Goal: Task Accomplishment & Management: Manage account settings

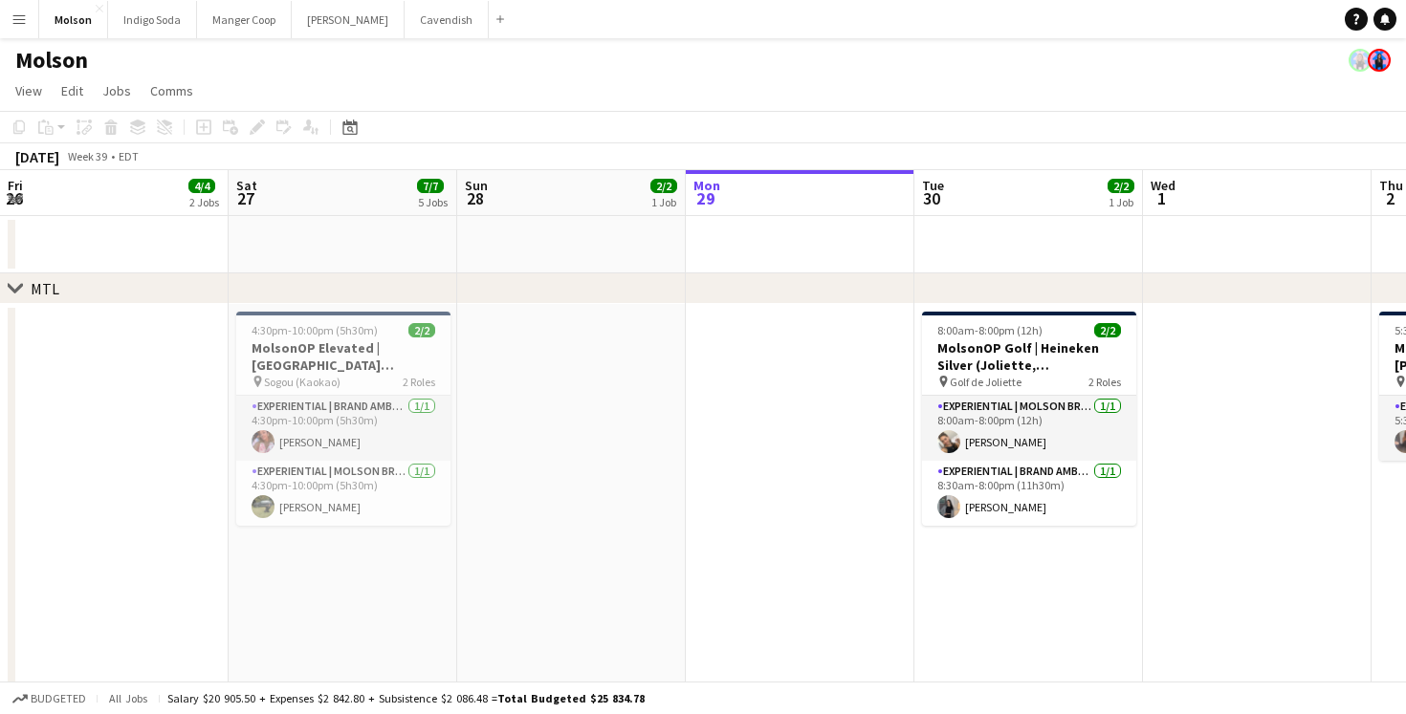
scroll to position [0, 494]
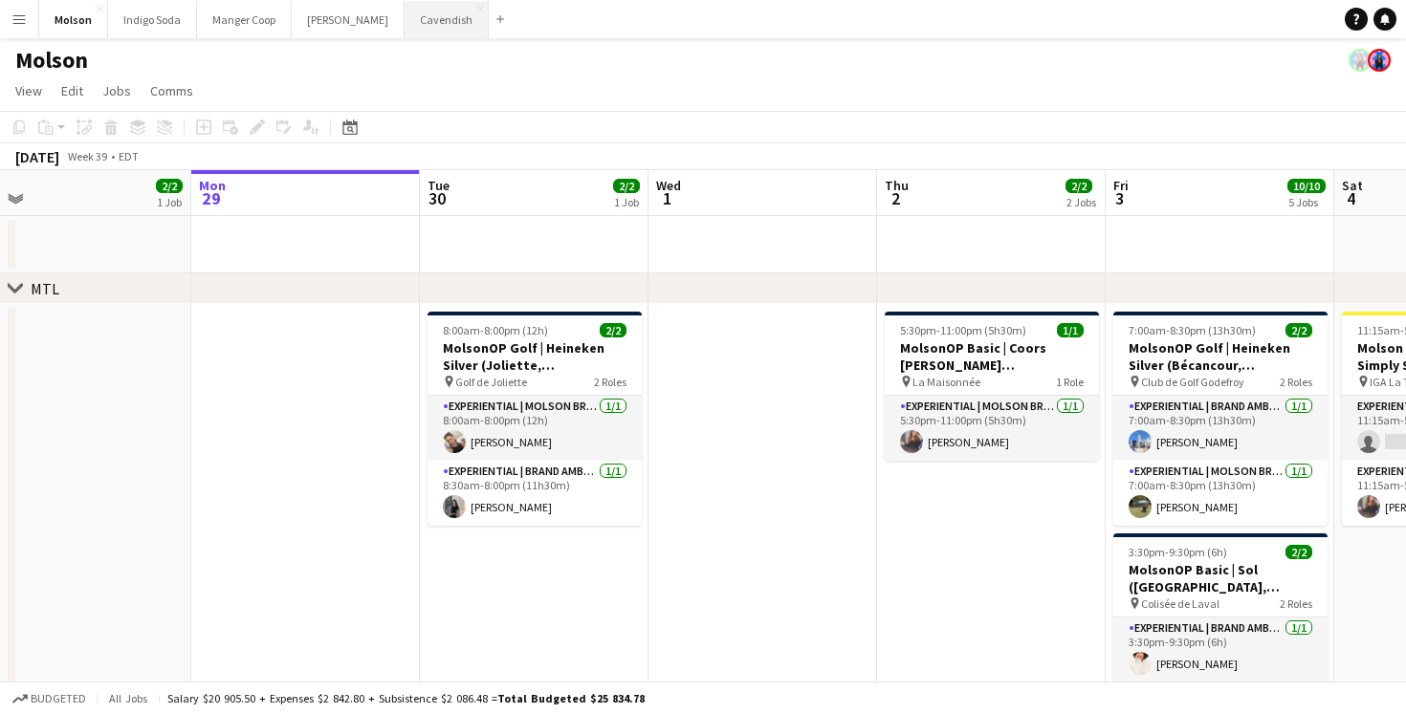
click at [404, 32] on button "Cavendish Close" at bounding box center [446, 19] width 84 height 37
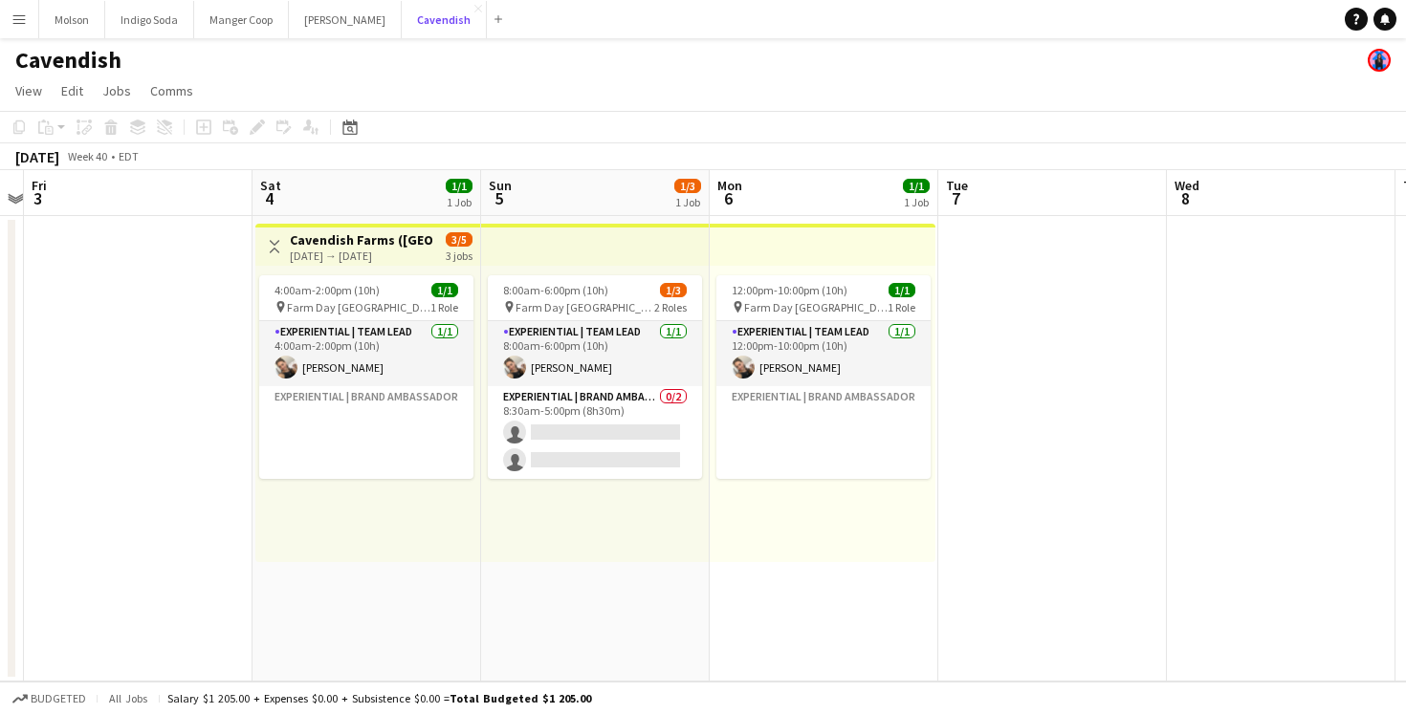
scroll to position [0, 798]
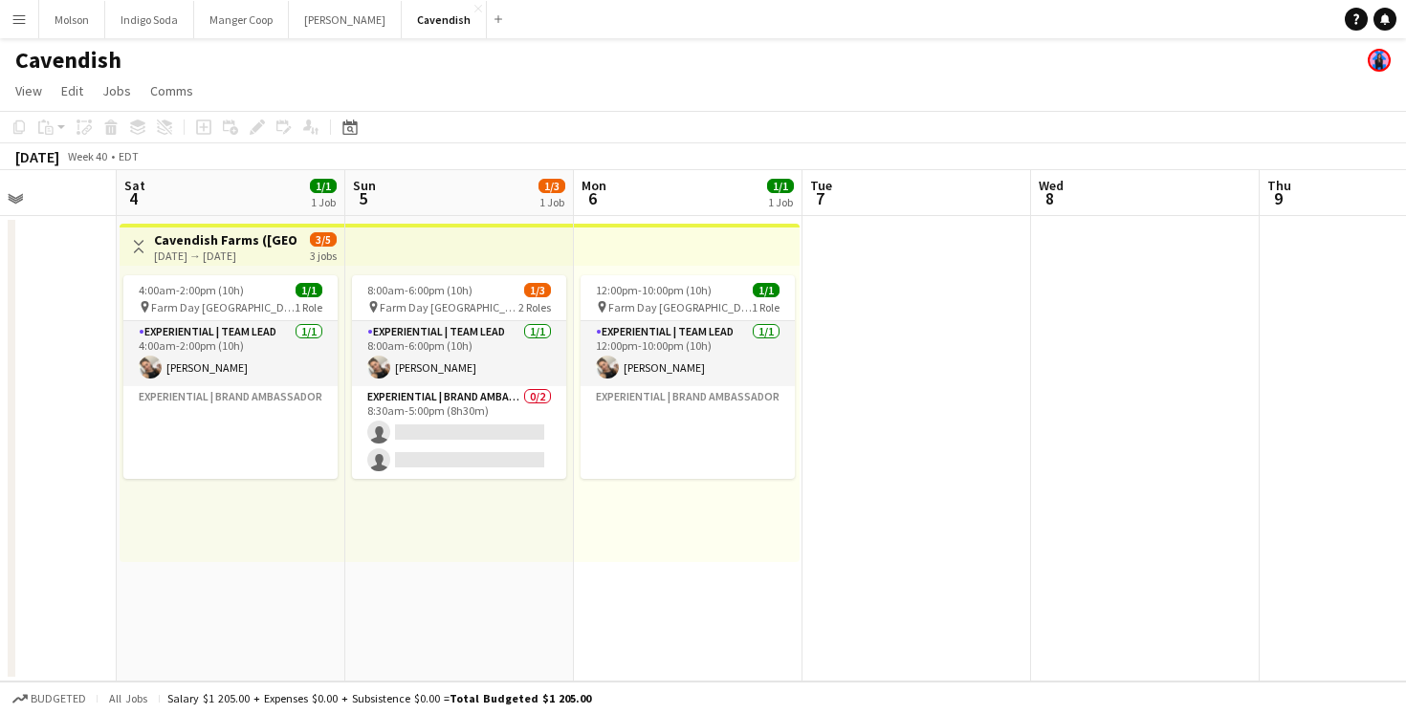
click at [551, 253] on app-top-bar at bounding box center [459, 245] width 229 height 42
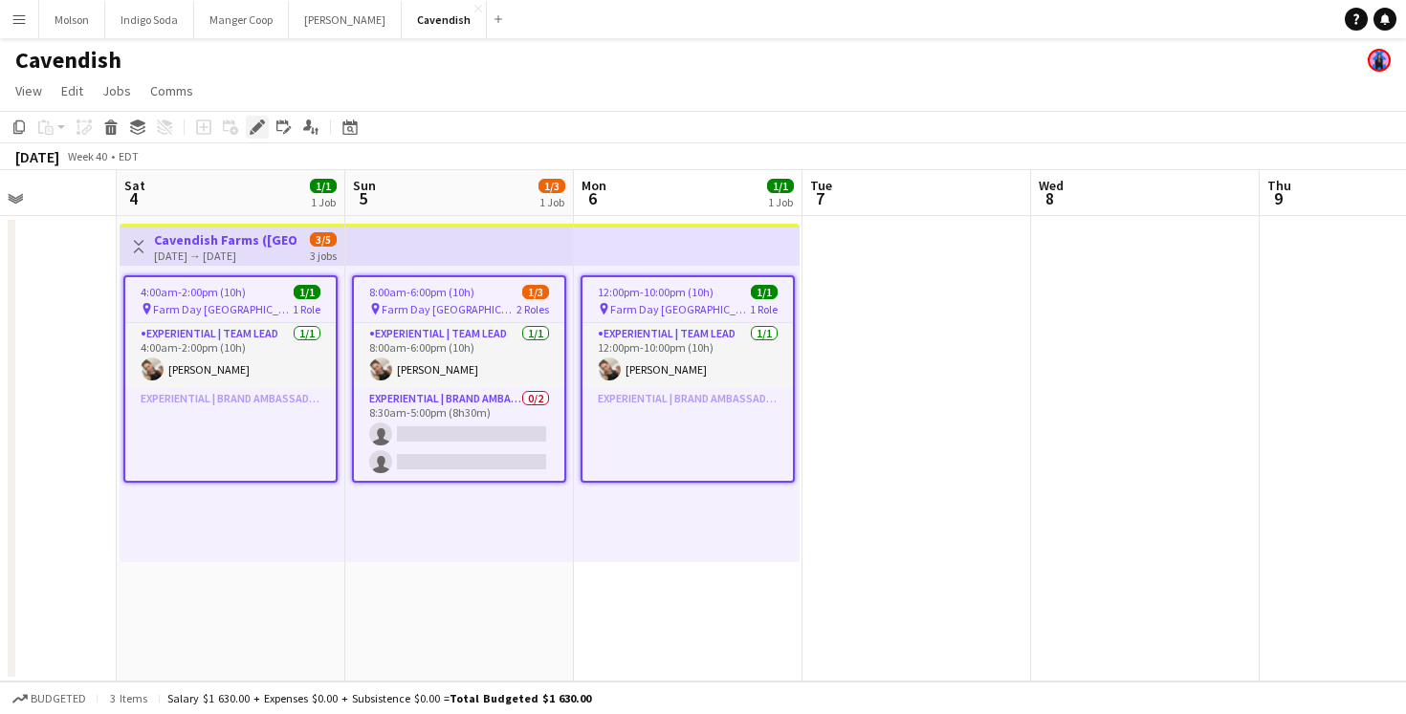
click at [266, 123] on div "Edit" at bounding box center [257, 127] width 23 height 23
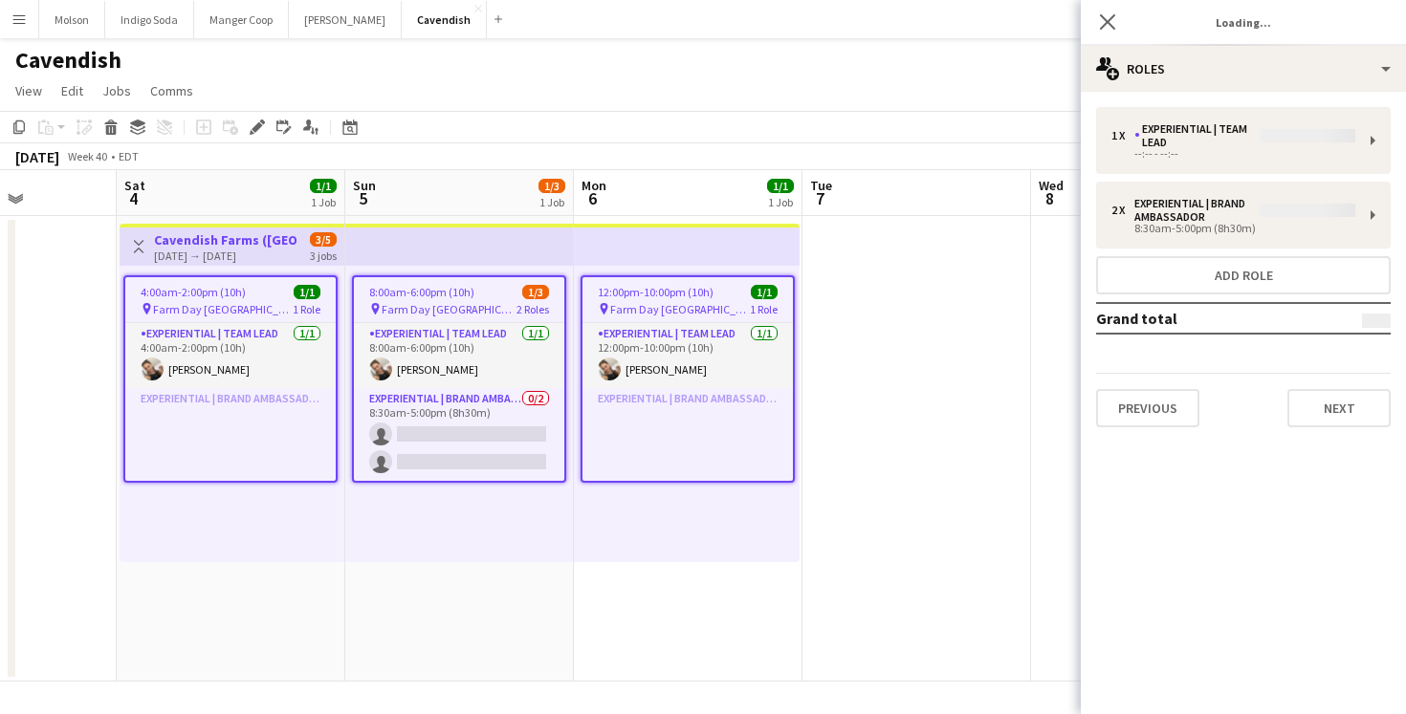
type input "**********"
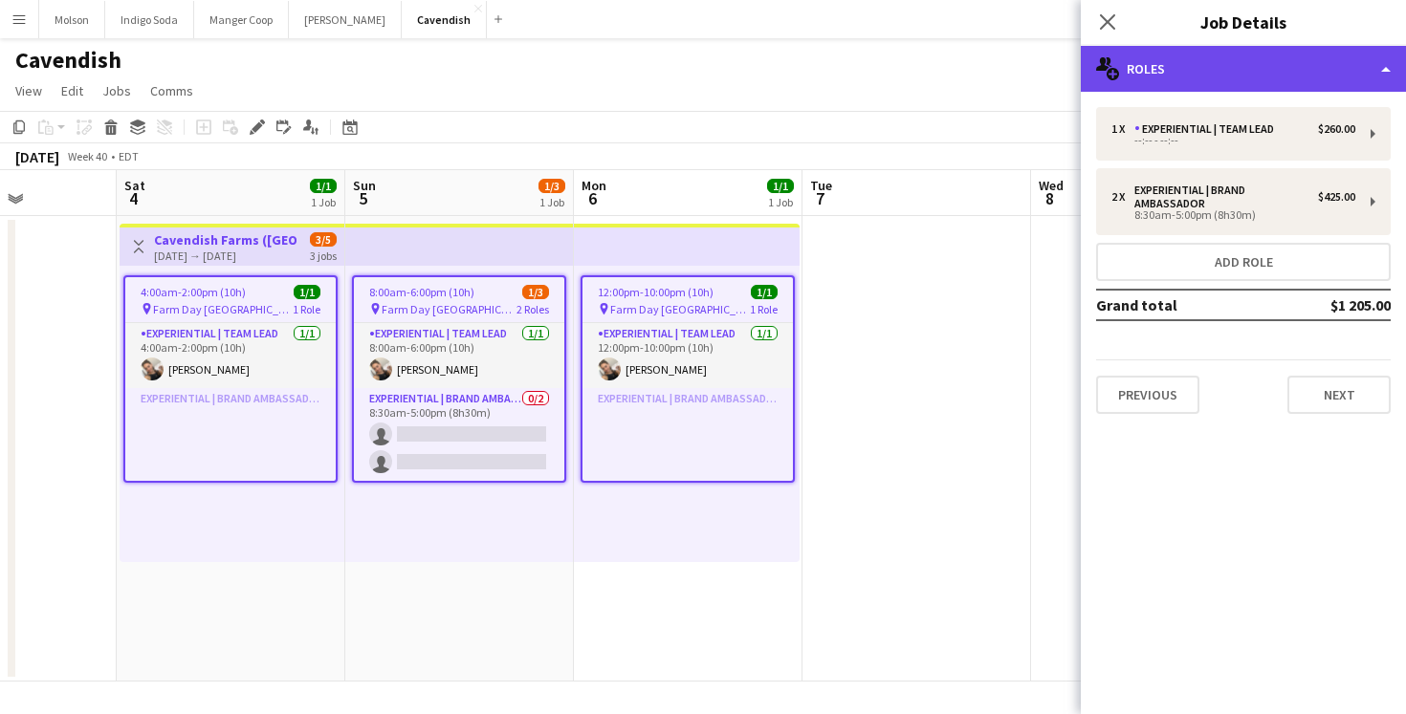
click at [1190, 54] on div "multiple-users-add Roles" at bounding box center [1243, 69] width 325 height 46
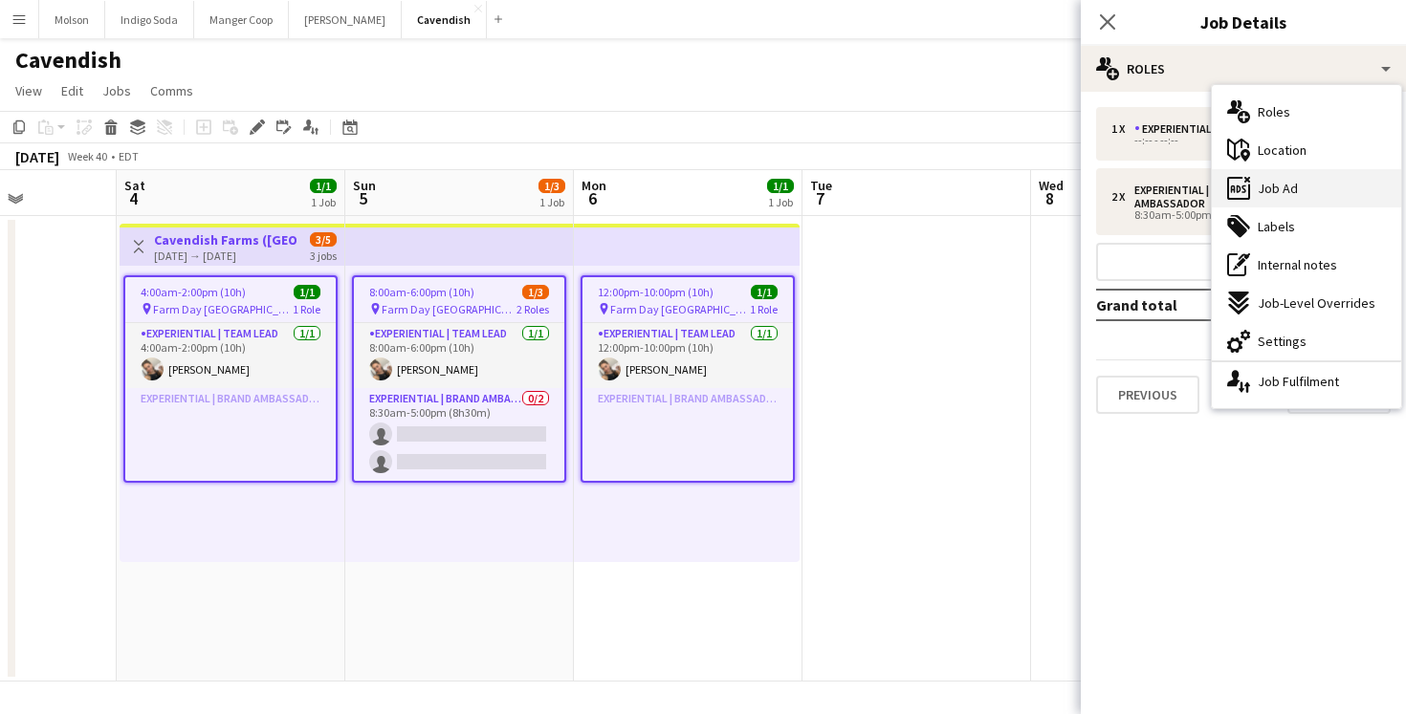
click at [1296, 178] on div "ads-window Job Ad" at bounding box center [1306, 188] width 189 height 38
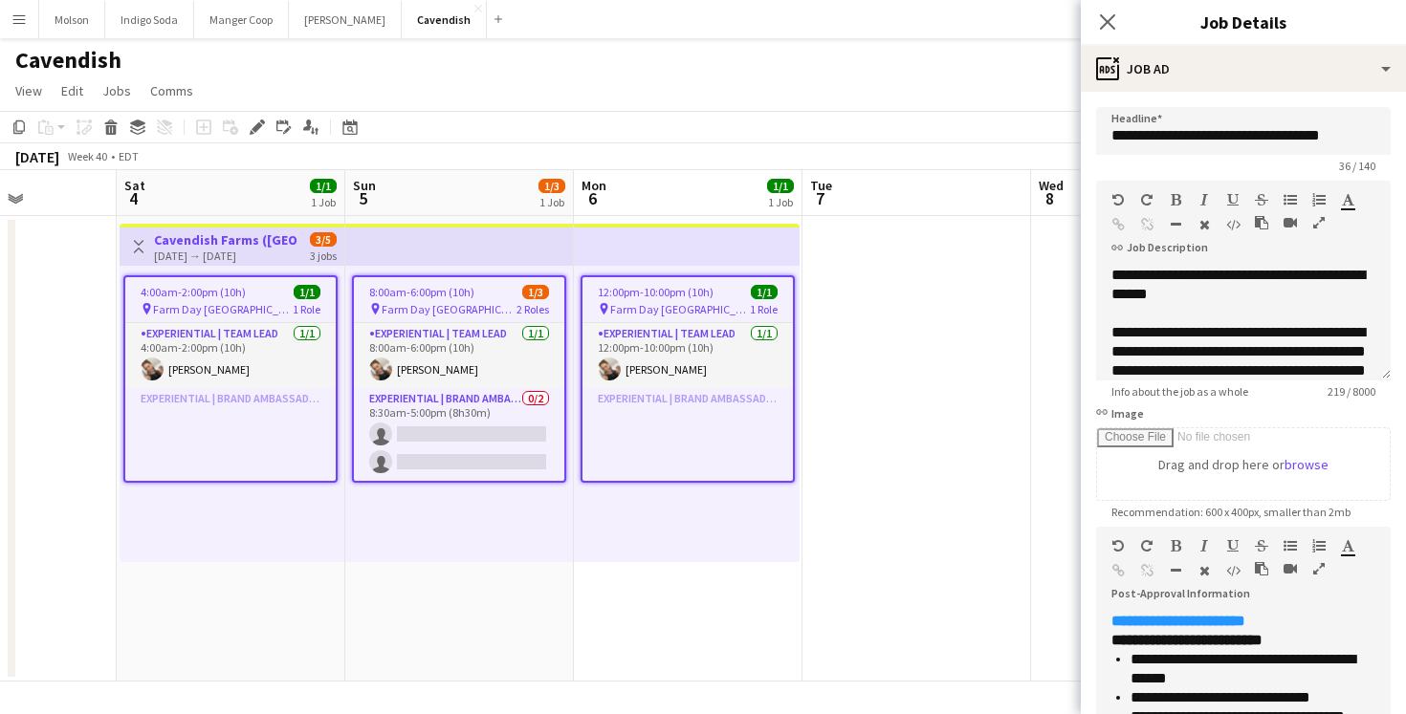
scroll to position [285, 0]
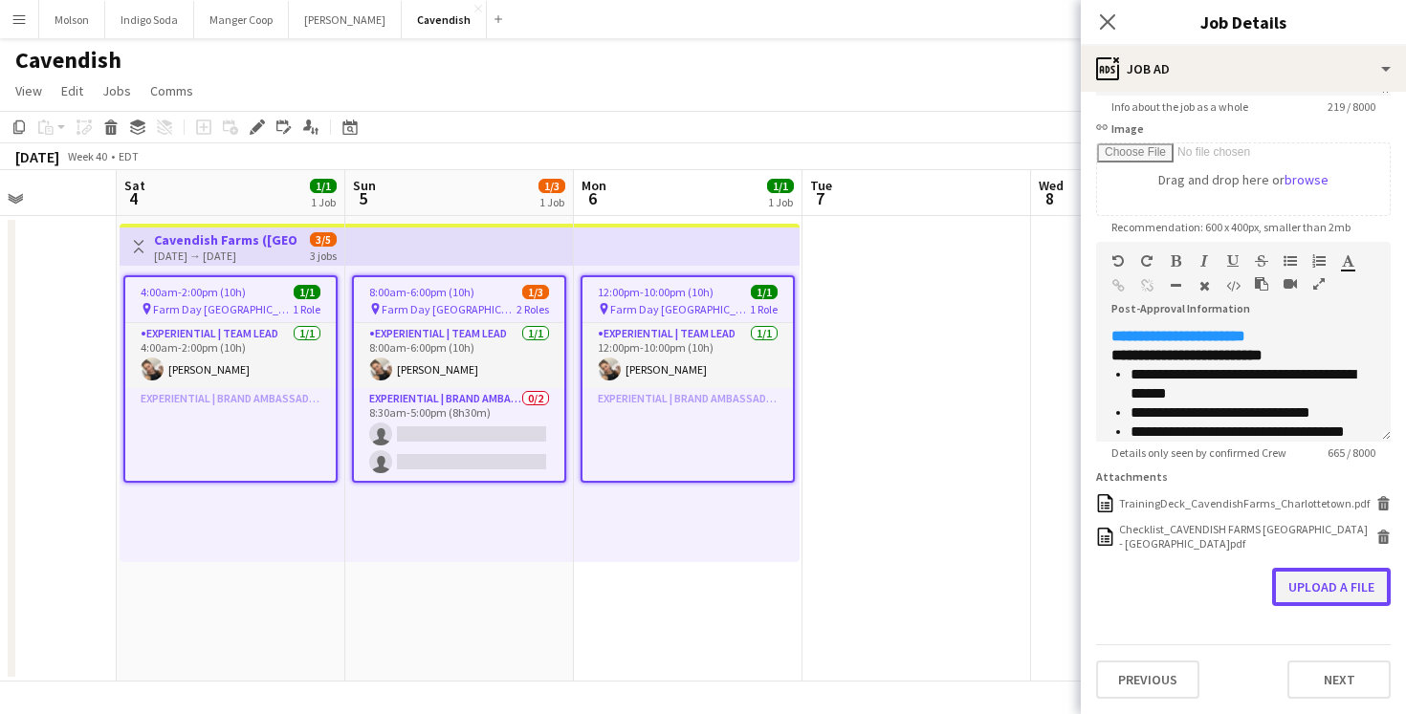
click at [1322, 592] on button "Upload a file" at bounding box center [1331, 587] width 119 height 38
click at [1311, 589] on button "Upload a file" at bounding box center [1331, 587] width 119 height 38
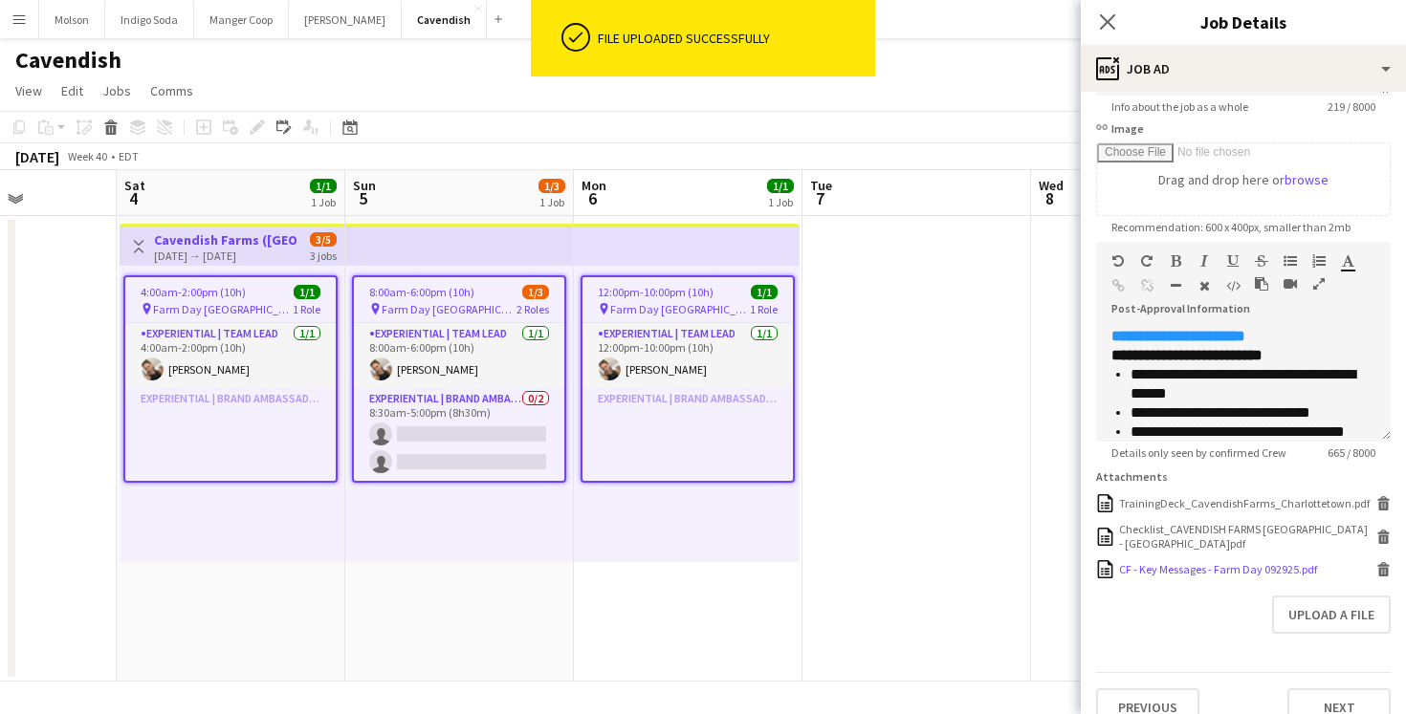
click at [1168, 564] on div "CF - Key Messages - Farm Day 092925.pdf" at bounding box center [1218, 569] width 198 height 14
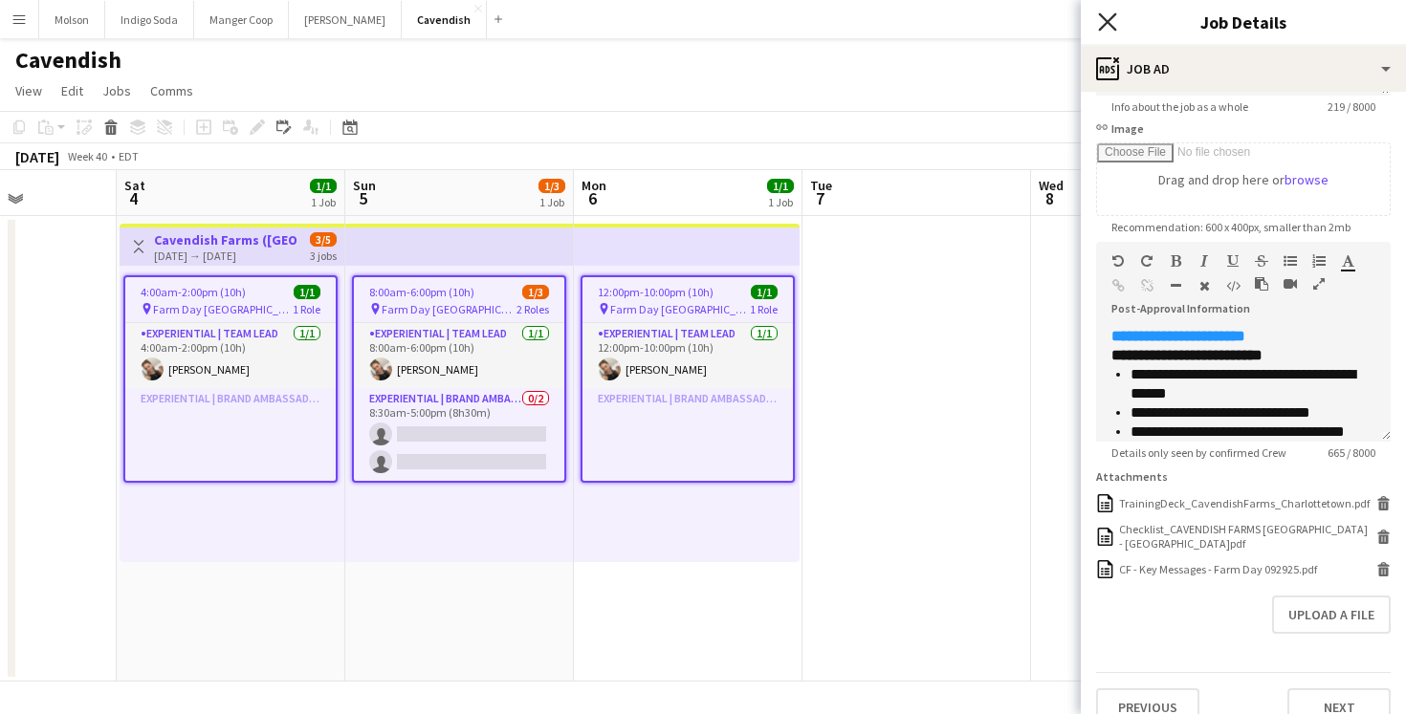
click at [1107, 21] on icon at bounding box center [1107, 21] width 18 height 18
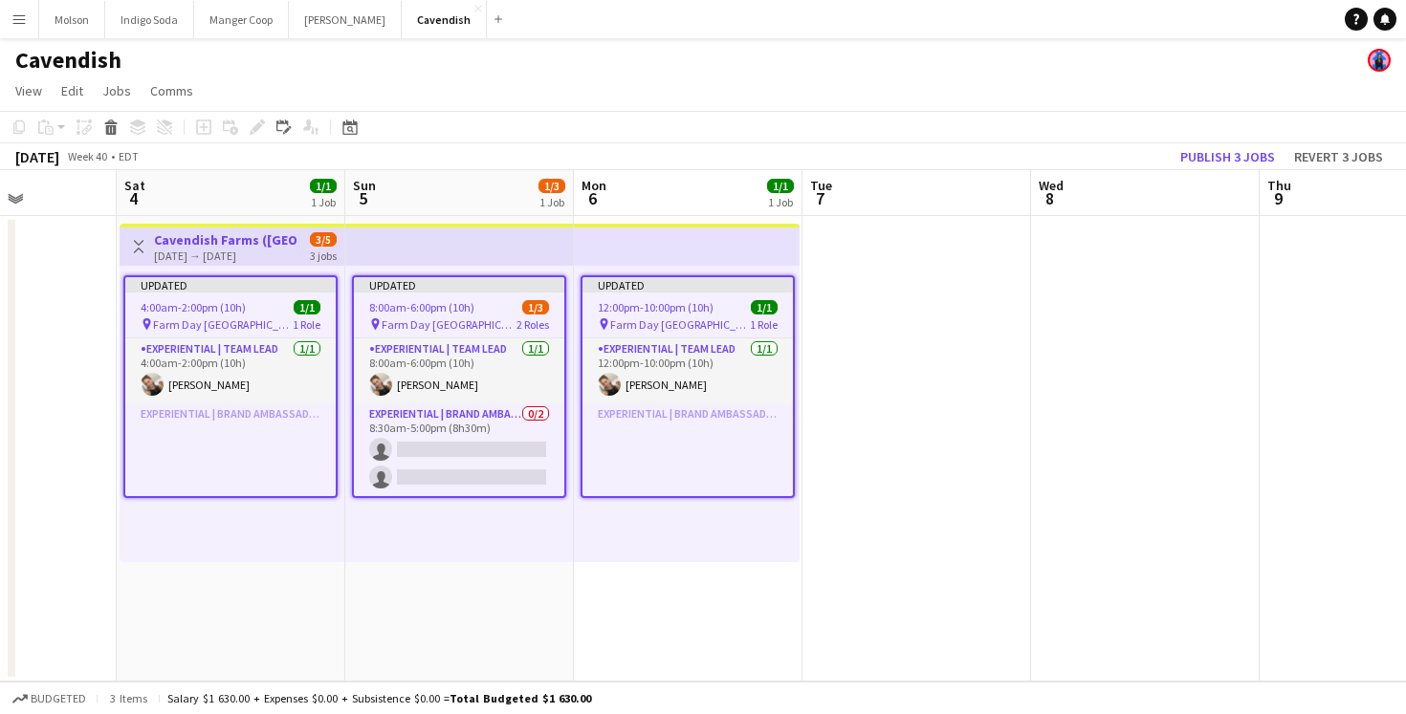
click at [1026, 423] on app-date-cell at bounding box center [916, 449] width 229 height 466
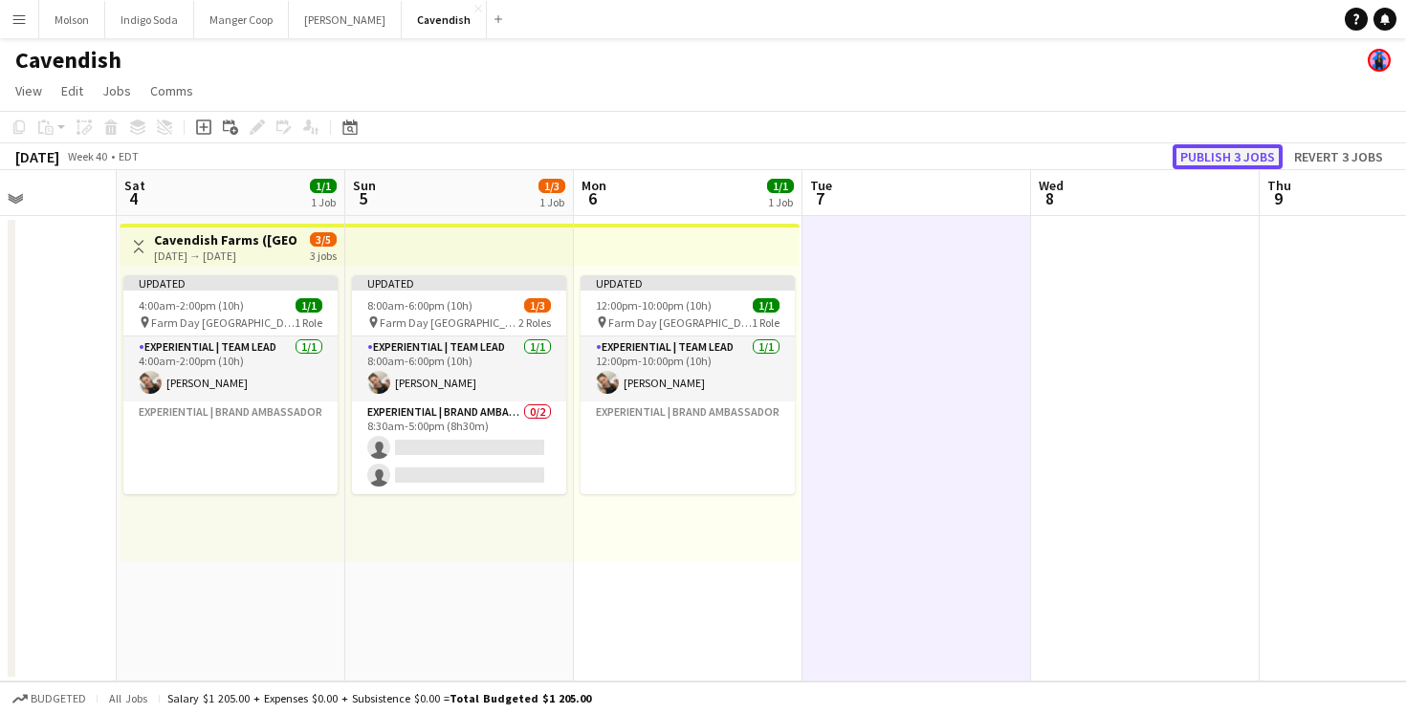
click at [1201, 167] on button "Publish 3 jobs" at bounding box center [1227, 156] width 110 height 25
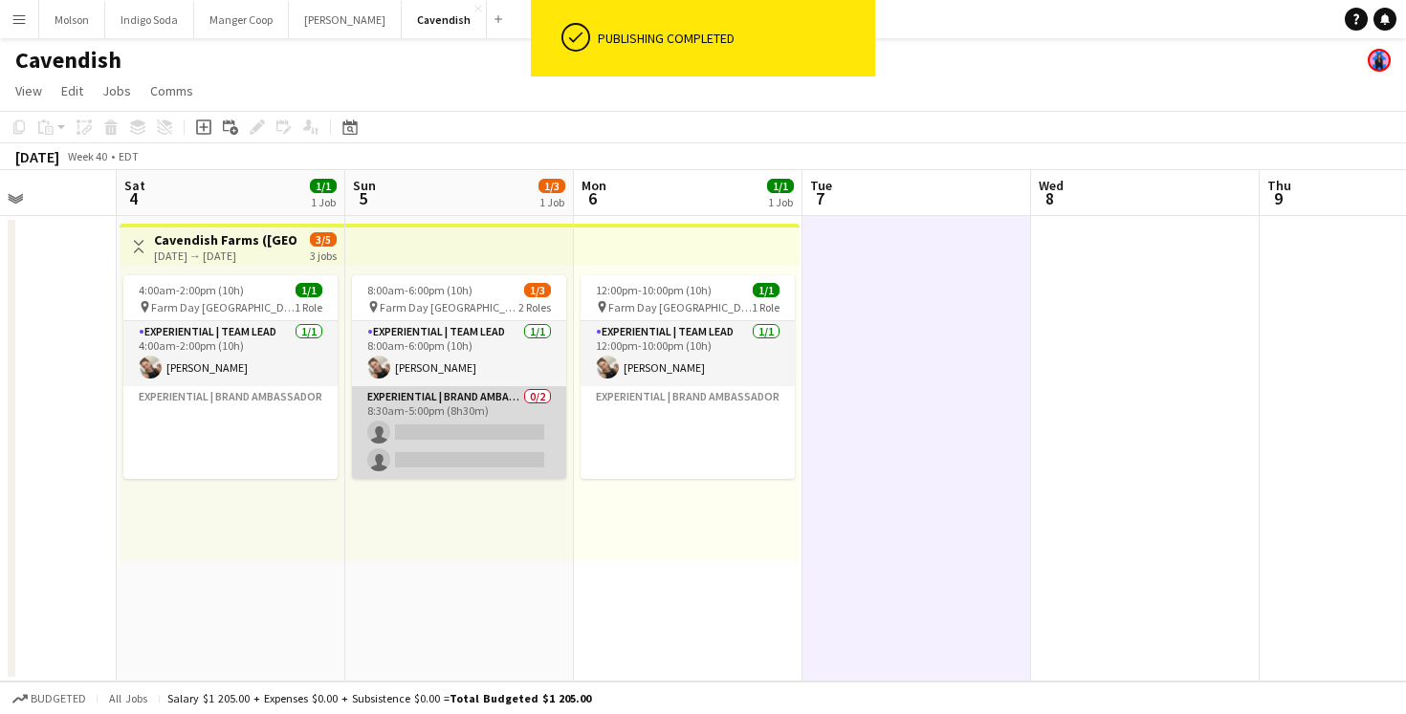
click at [439, 417] on app-card-role "Experiential | Brand Ambassador 0/2 8:30am-5:00pm (8h30m) single-neutral-action…" at bounding box center [459, 432] width 214 height 93
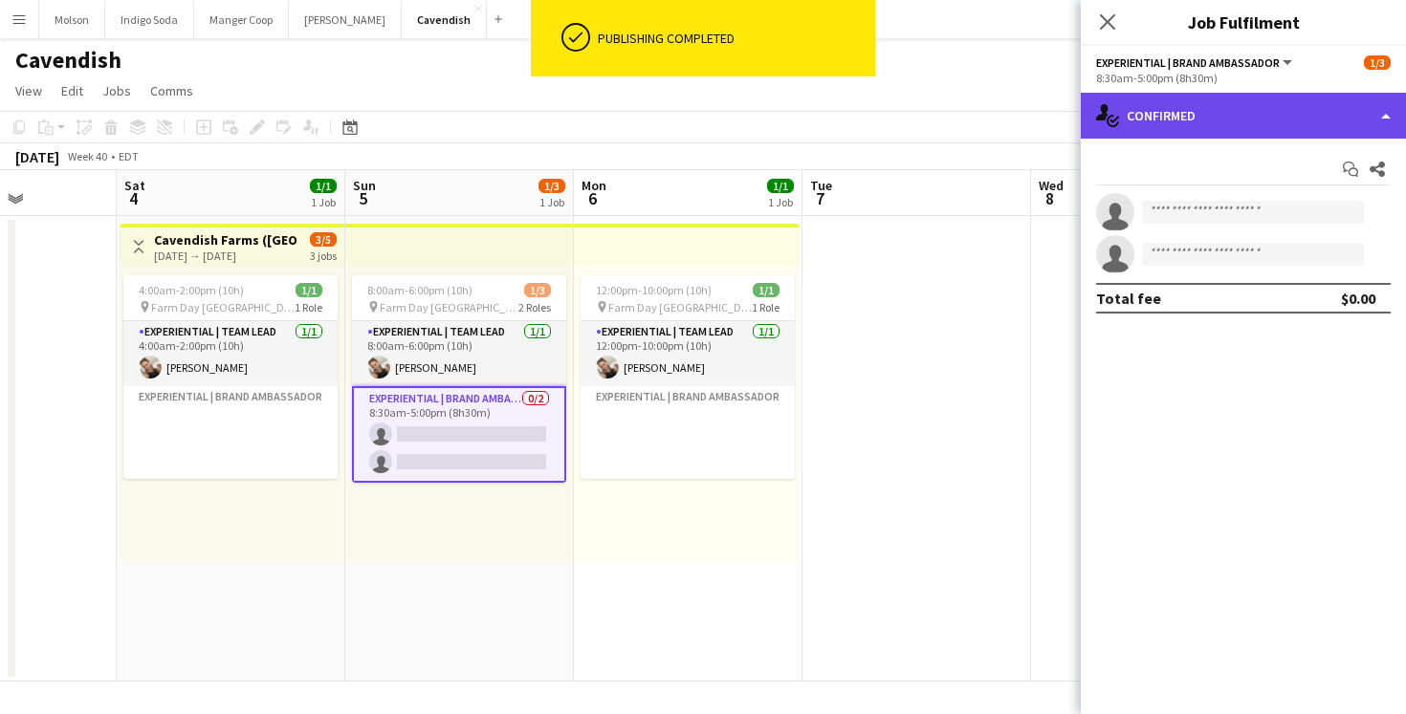
click at [1217, 99] on div "single-neutral-actions-check-2 Confirmed" at bounding box center [1243, 116] width 325 height 46
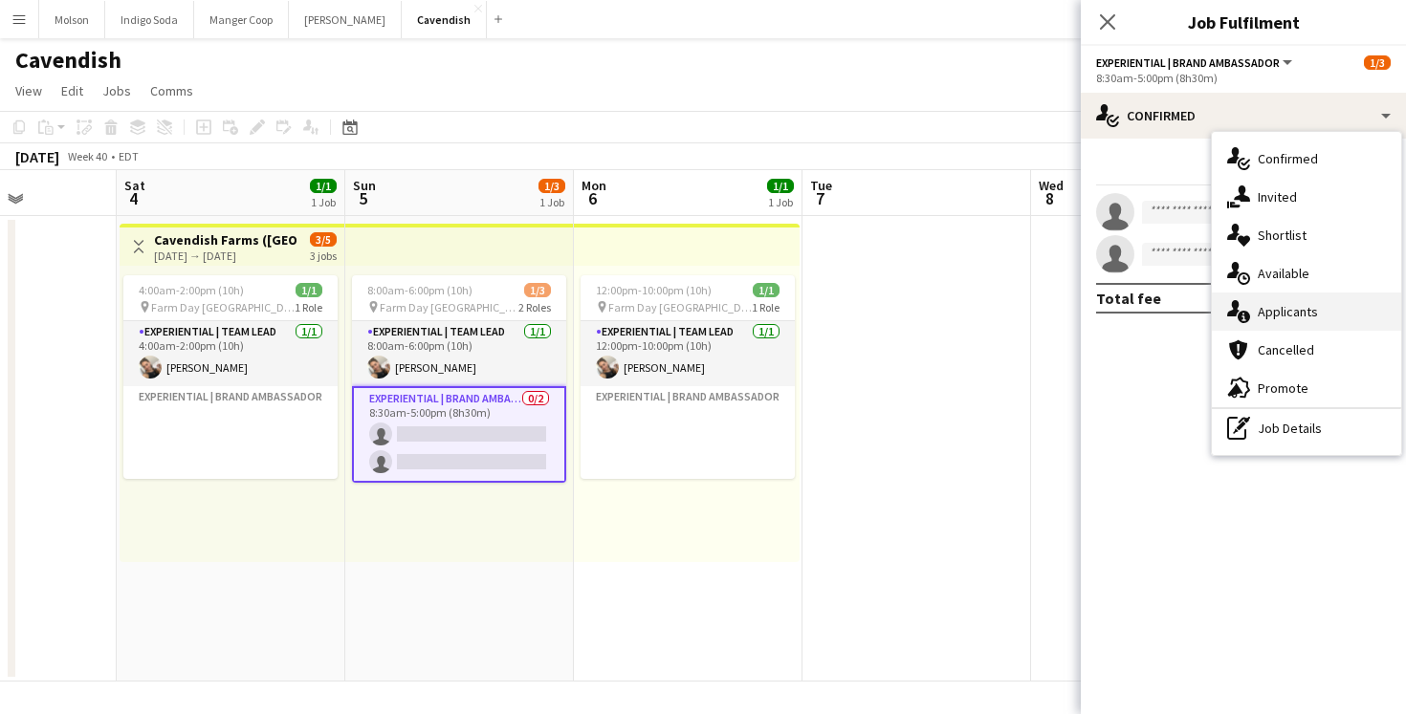
click at [1312, 305] on span "Applicants" at bounding box center [1287, 311] width 60 height 17
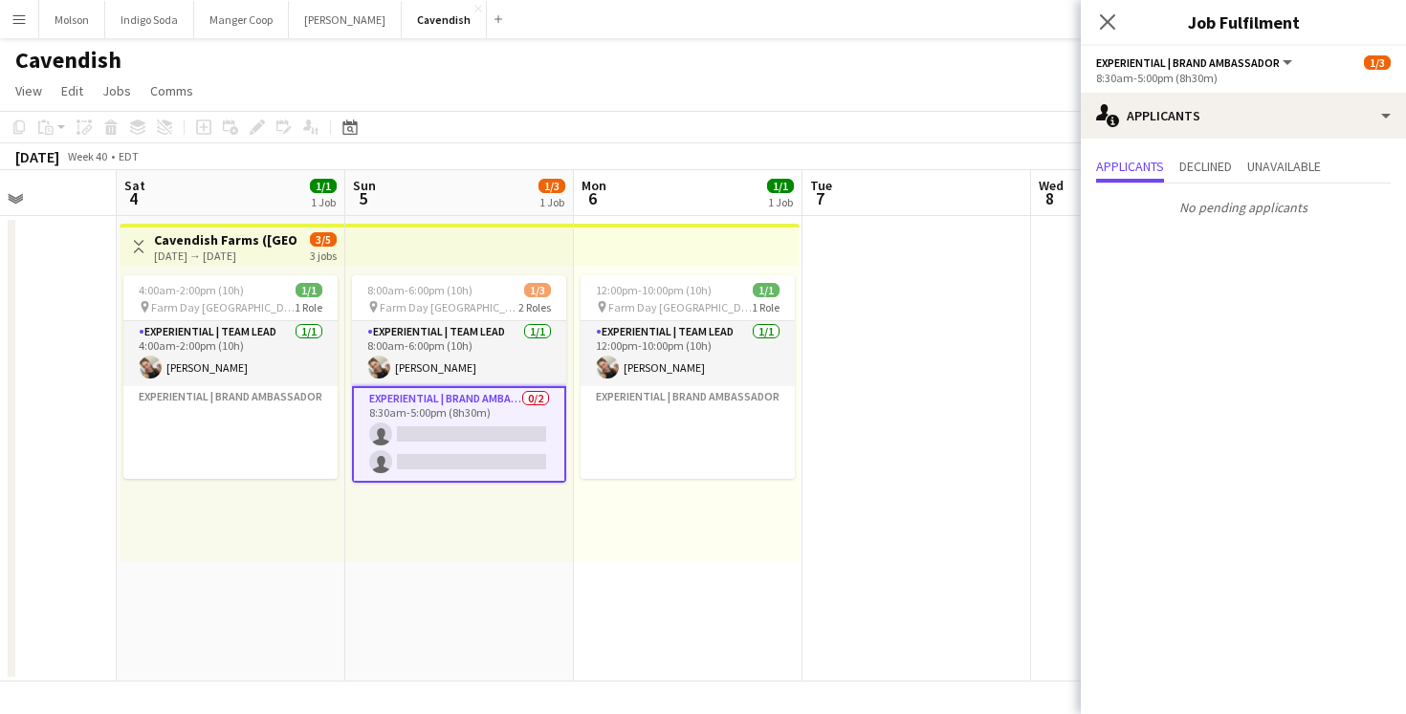
click at [987, 448] on app-date-cell at bounding box center [916, 449] width 229 height 466
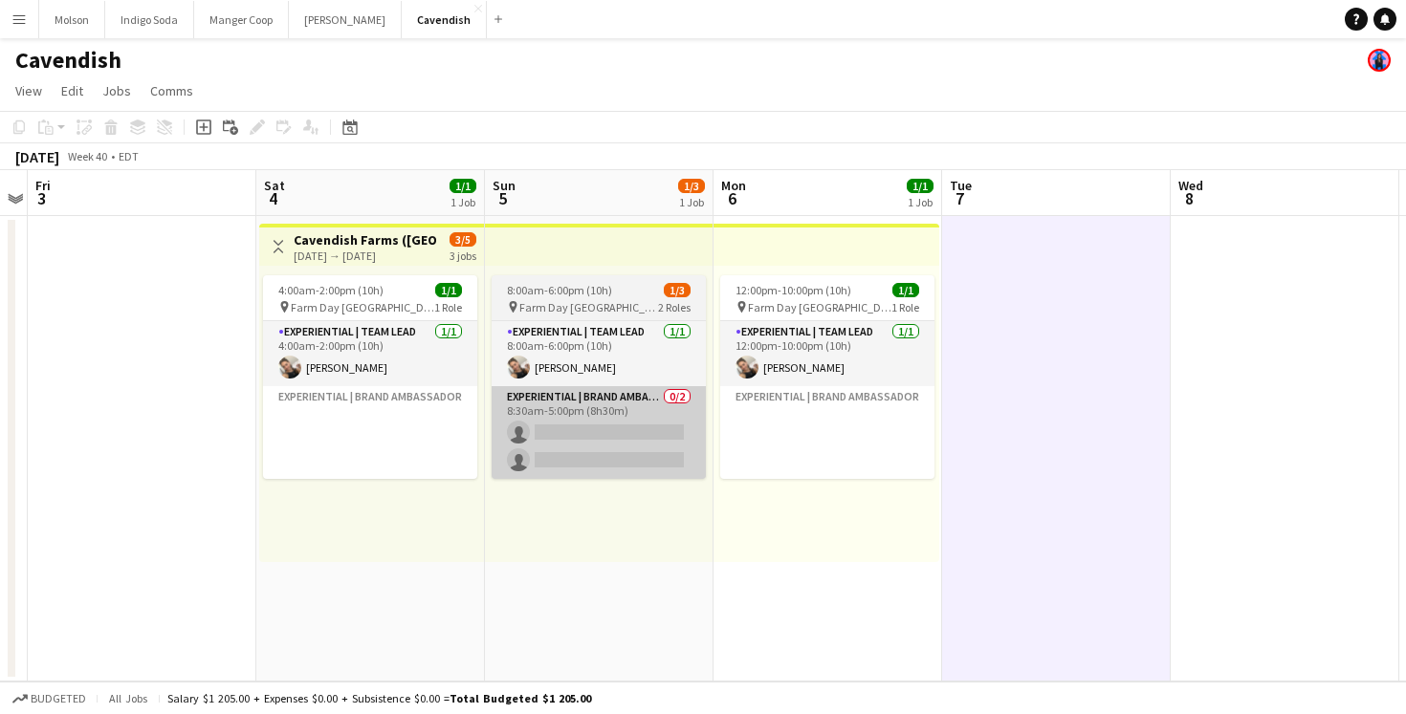
scroll to position [0, 401]
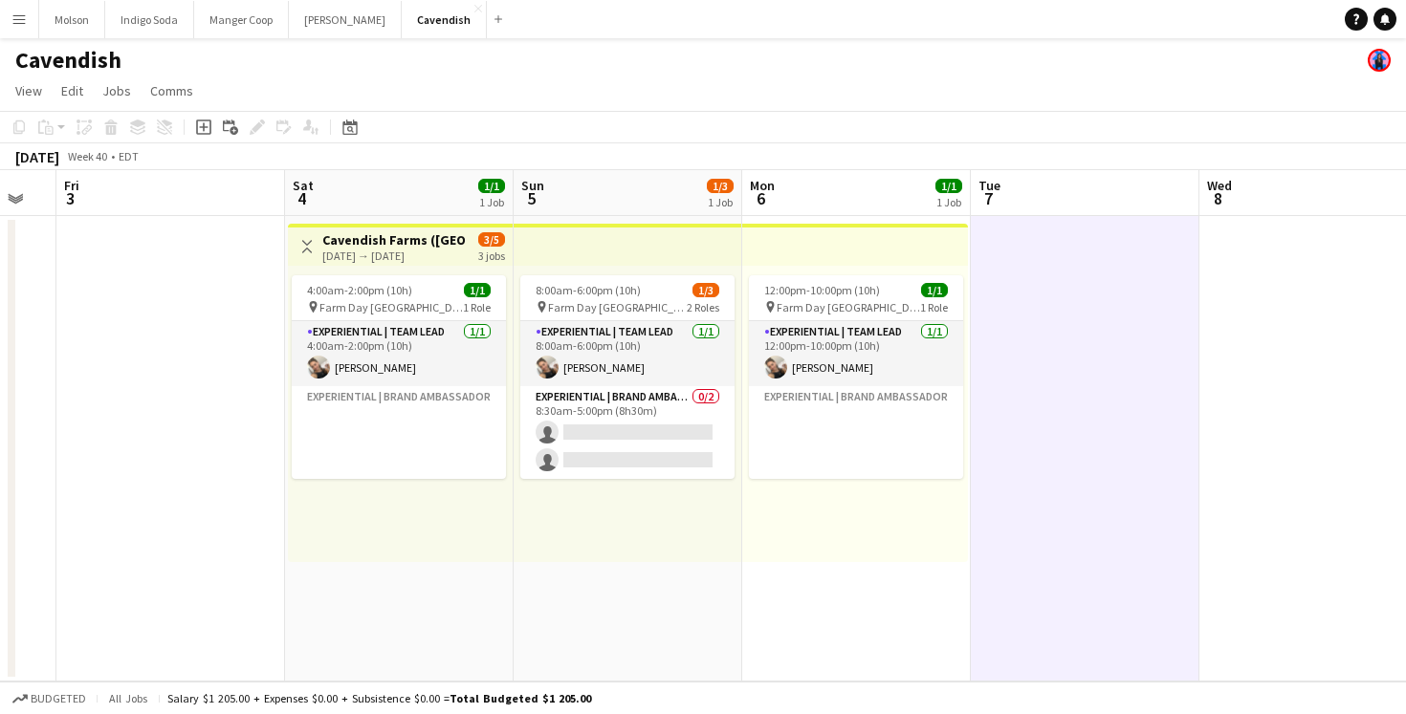
click at [20, 14] on app-icon "Menu" at bounding box center [18, 18] width 15 height 15
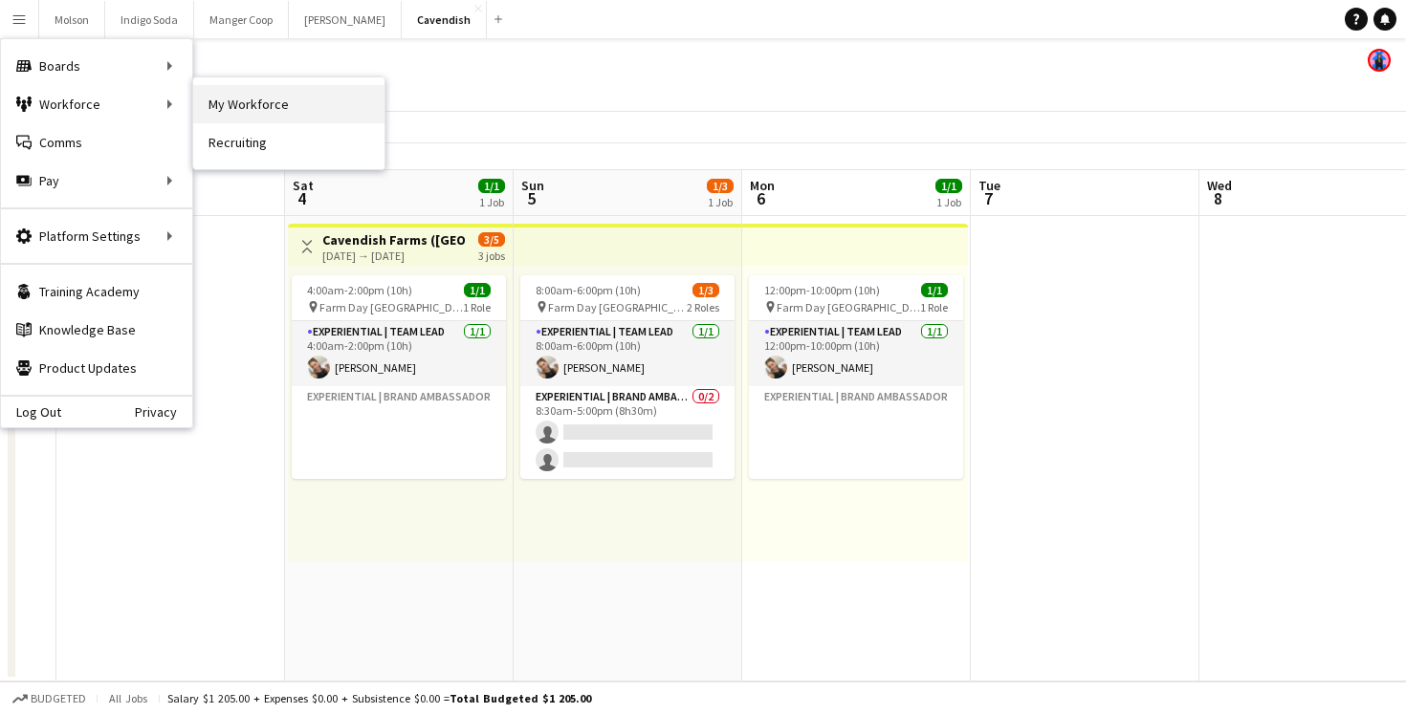
click at [258, 112] on link "My Workforce" at bounding box center [288, 104] width 191 height 38
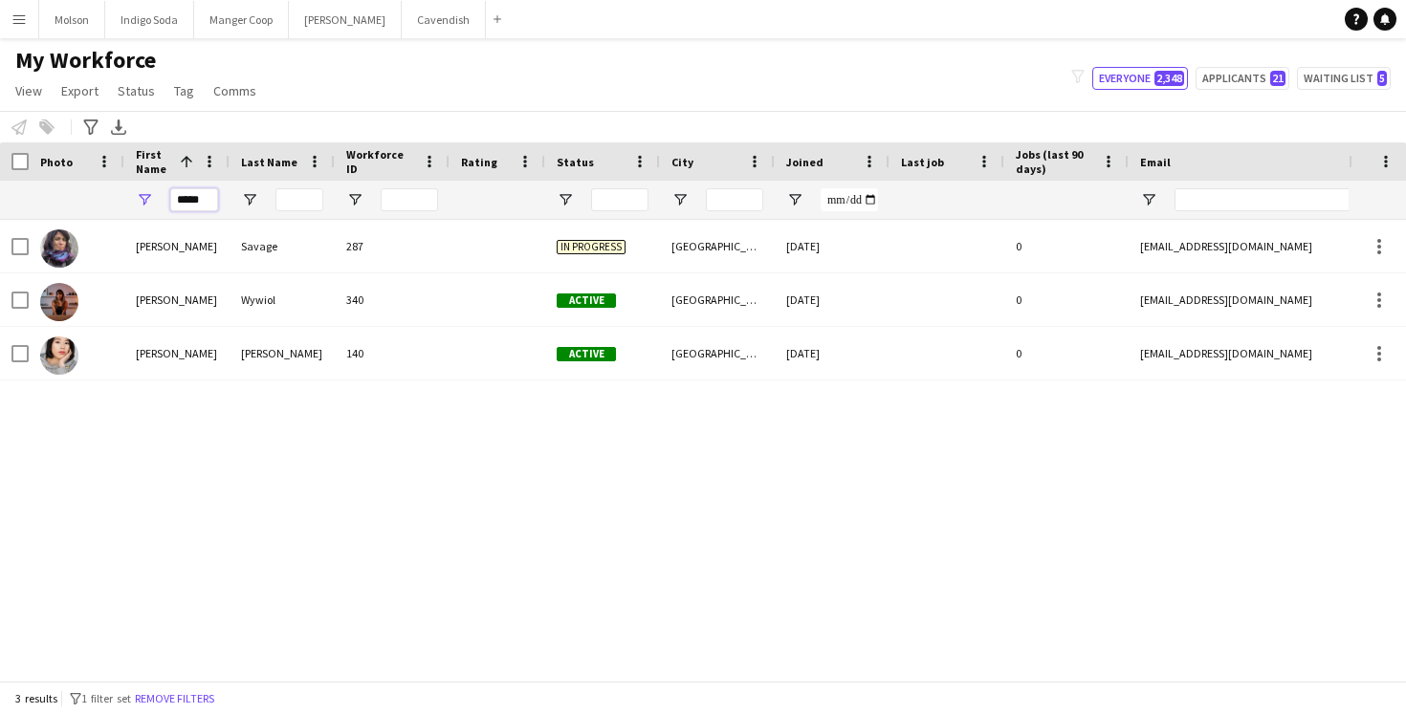
click at [203, 195] on input "*****" at bounding box center [194, 199] width 48 height 23
type input "*"
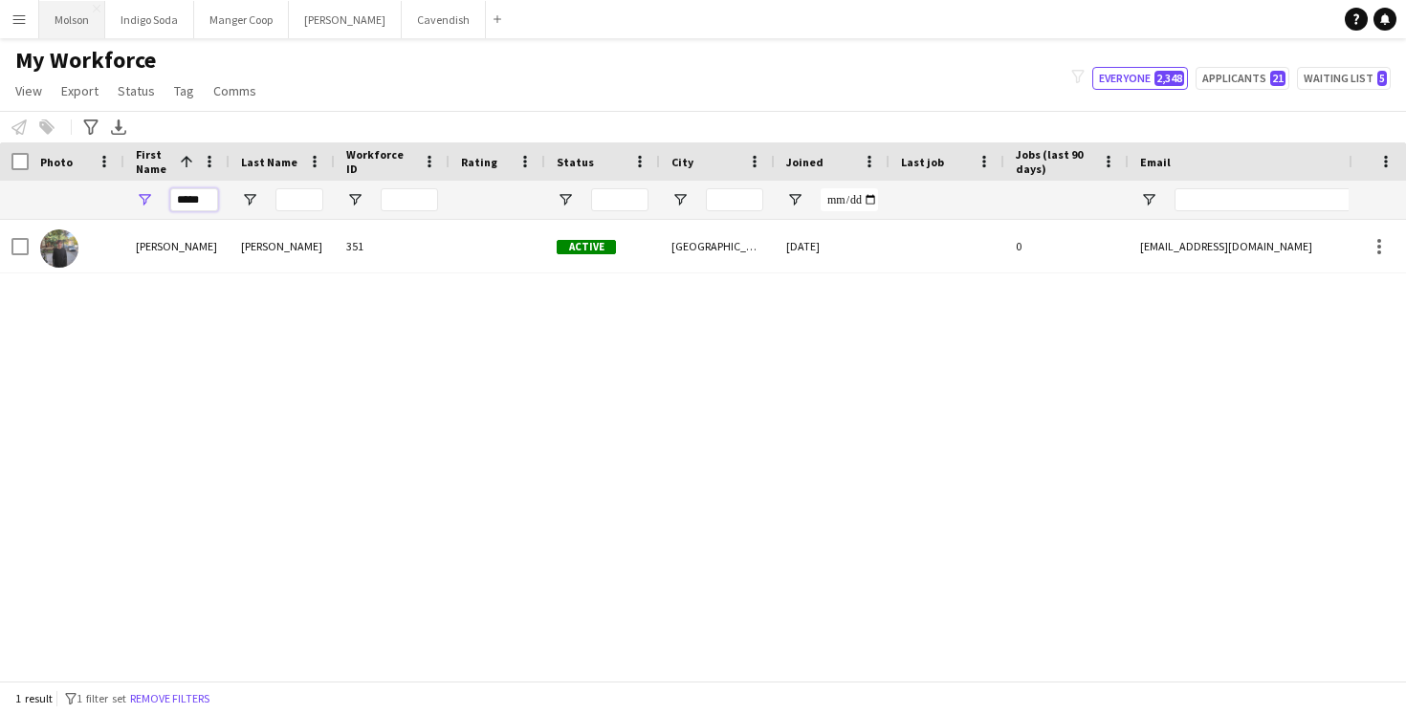
type input "*****"
click at [68, 23] on button "Molson Close" at bounding box center [72, 19] width 66 height 37
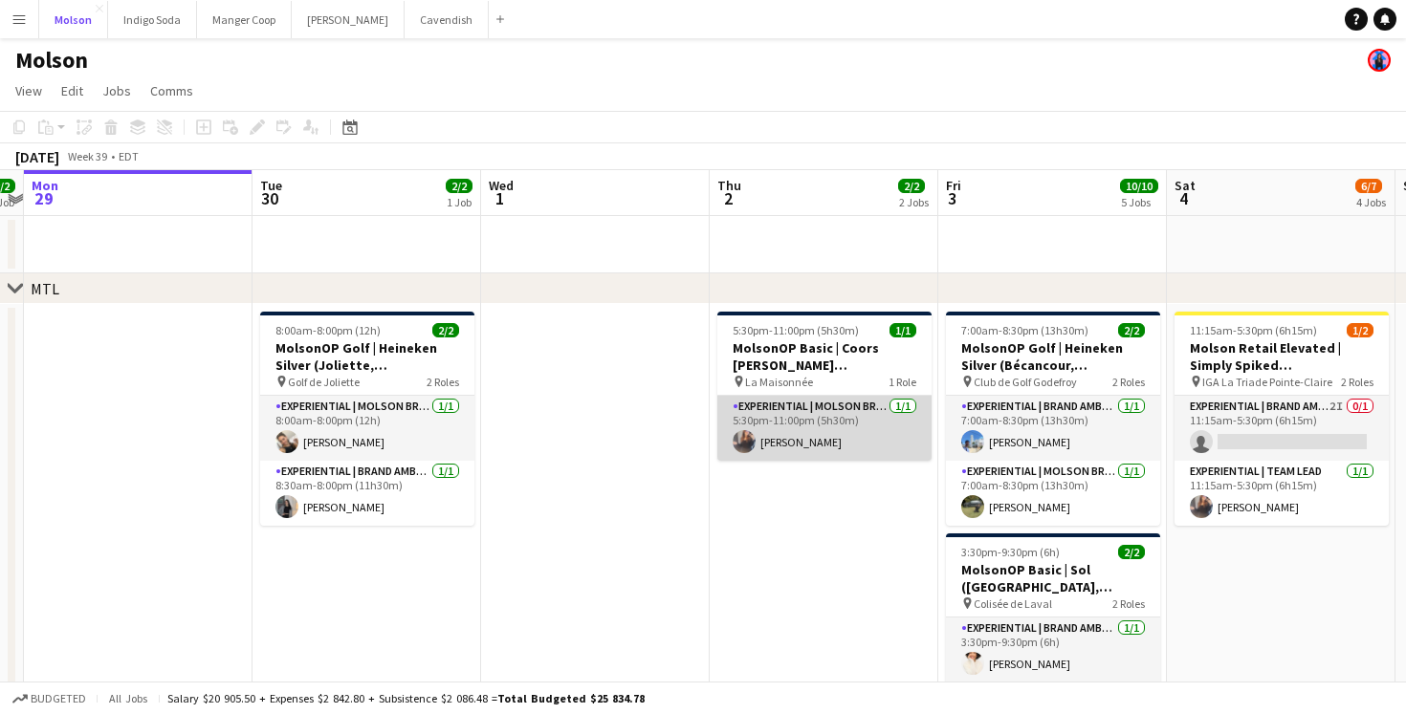
scroll to position [0, 542]
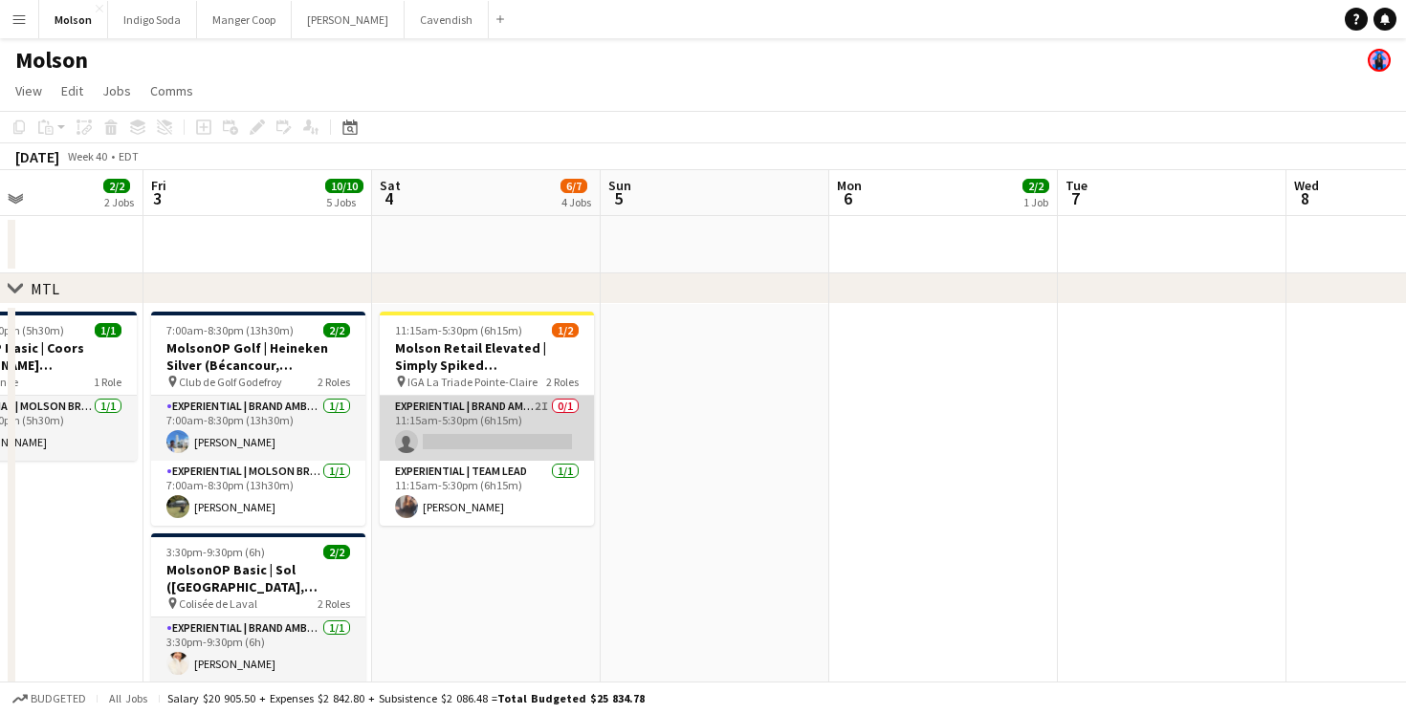
click at [485, 433] on app-card-role "Experiential | Brand Ambassador 2I 0/1 11:15am-5:30pm (6h15m) single-neutral-ac…" at bounding box center [487, 428] width 214 height 65
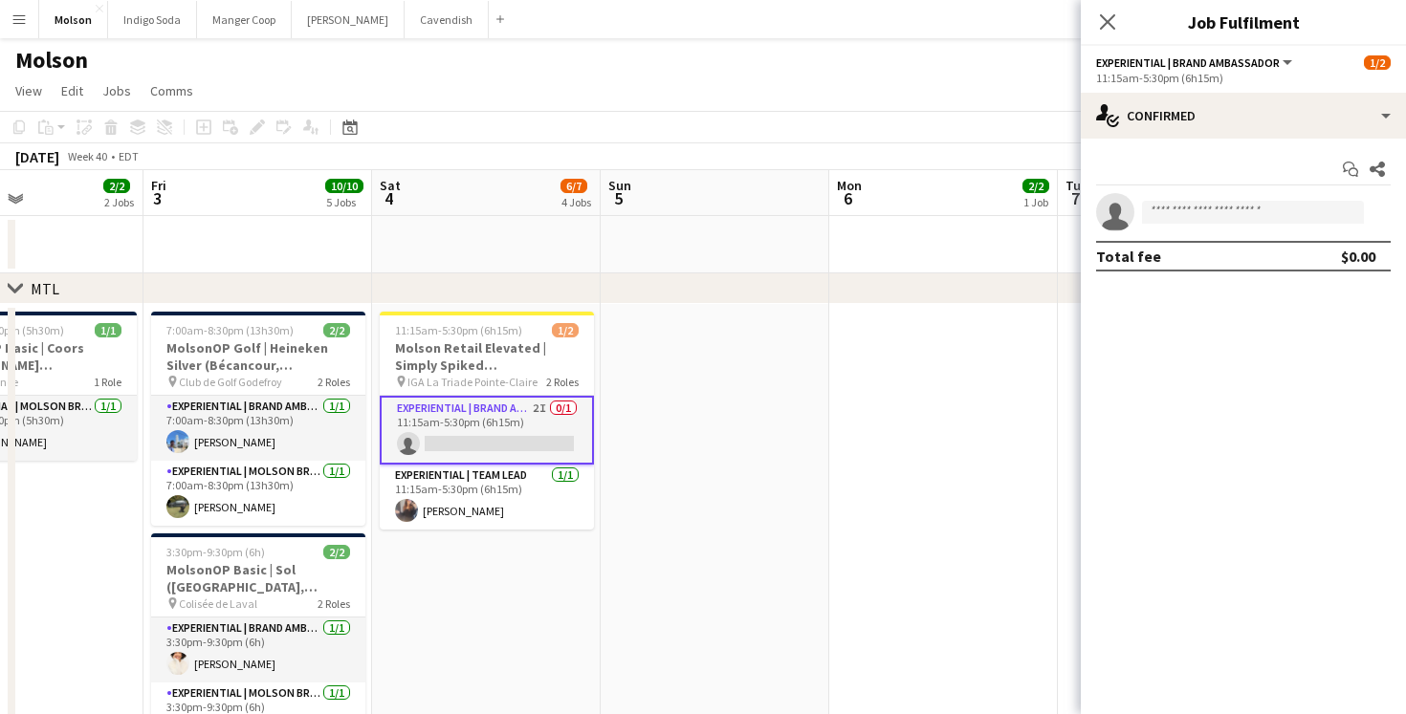
click at [1214, 226] on app-invite-slot "single-neutral-actions" at bounding box center [1243, 212] width 325 height 38
click at [1213, 212] on input at bounding box center [1253, 212] width 222 height 23
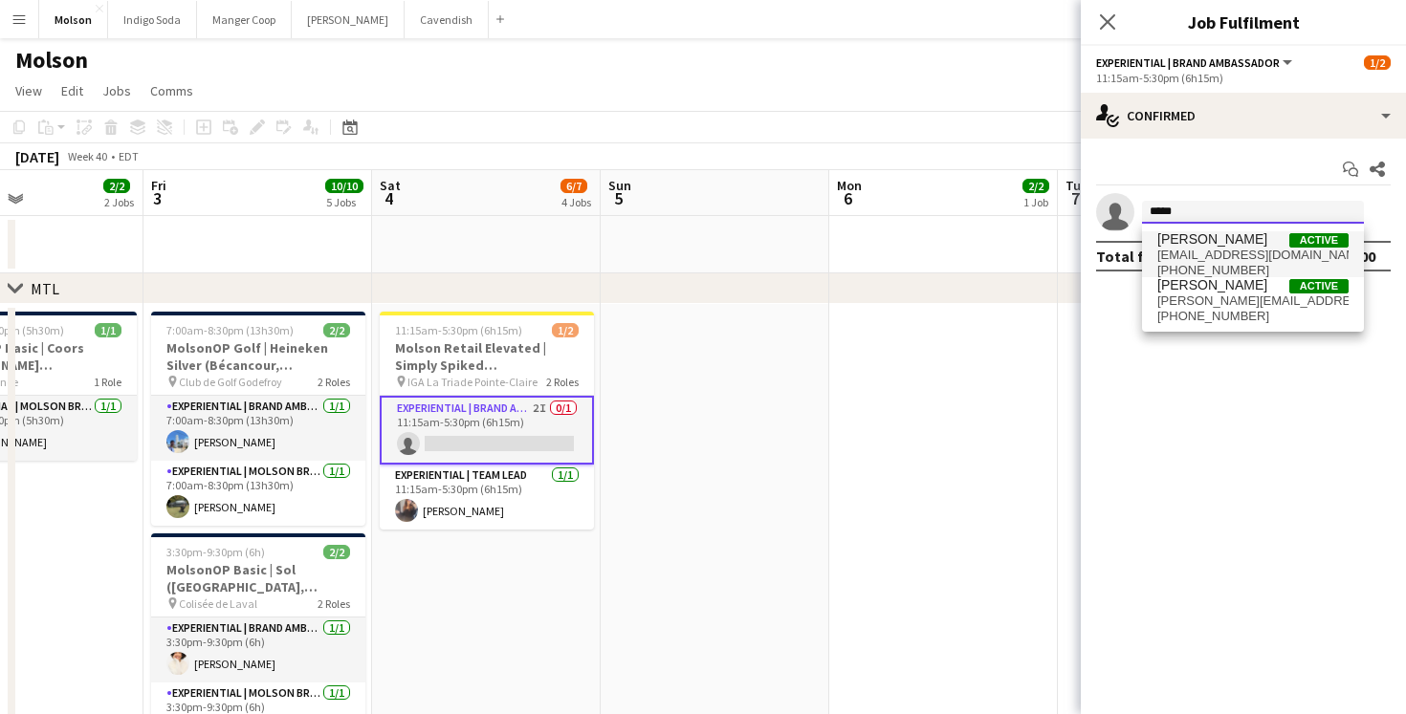
type input "*****"
click at [1249, 251] on span "[EMAIL_ADDRESS][DOMAIN_NAME]" at bounding box center [1252, 255] width 191 height 15
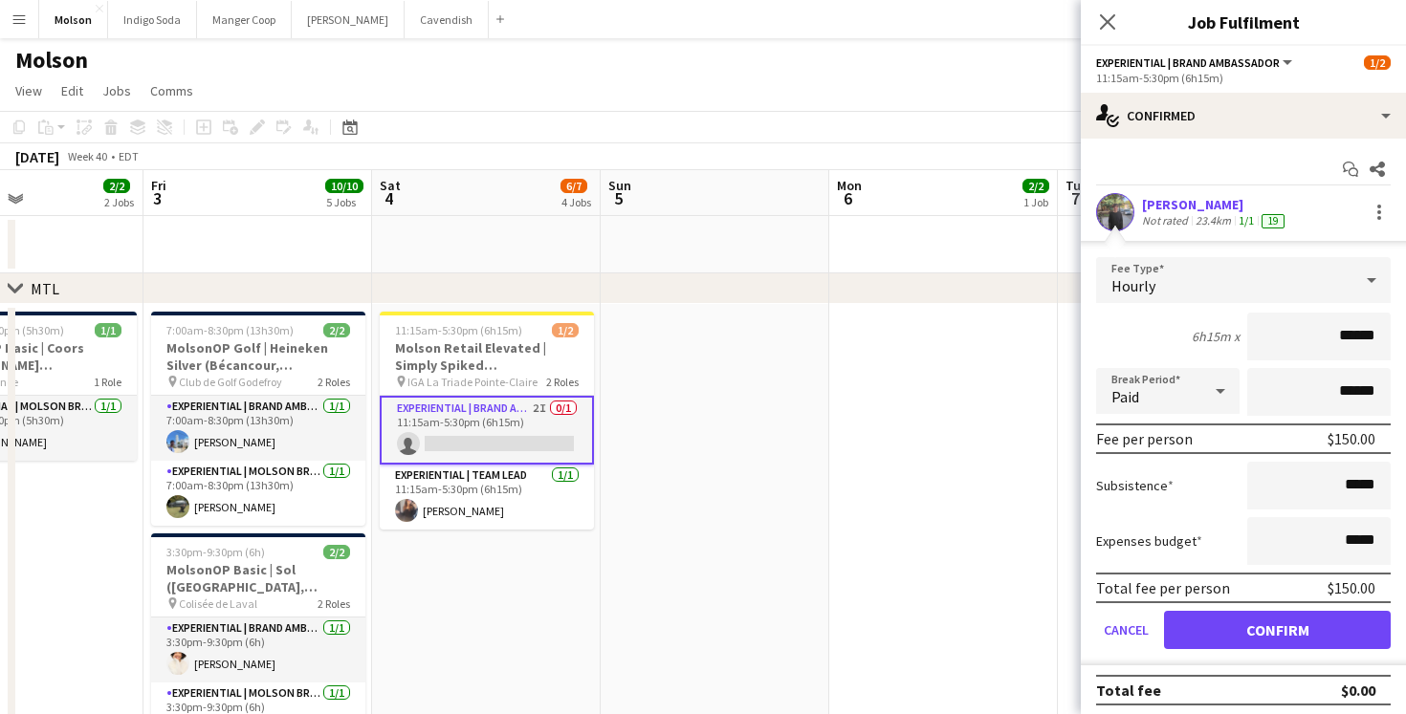
scroll to position [7, 0]
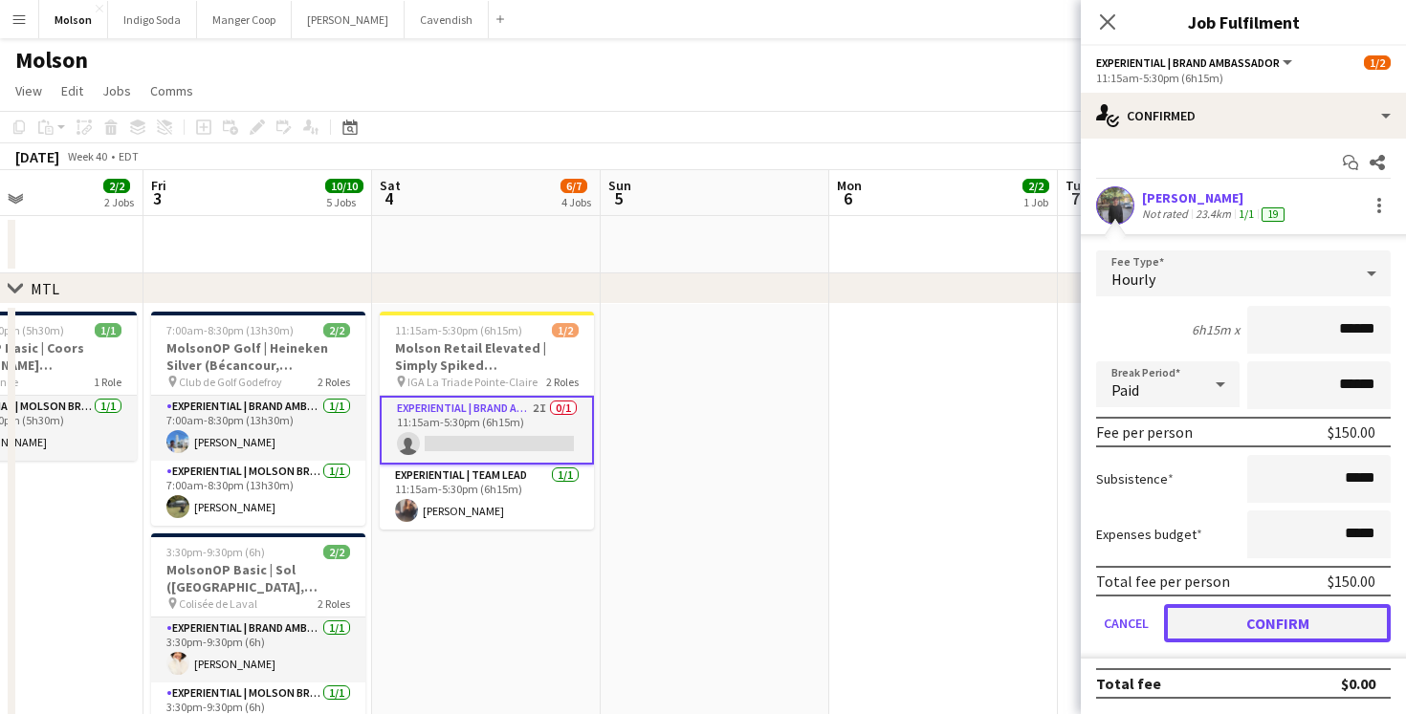
click at [1274, 628] on button "Confirm" at bounding box center [1277, 623] width 227 height 38
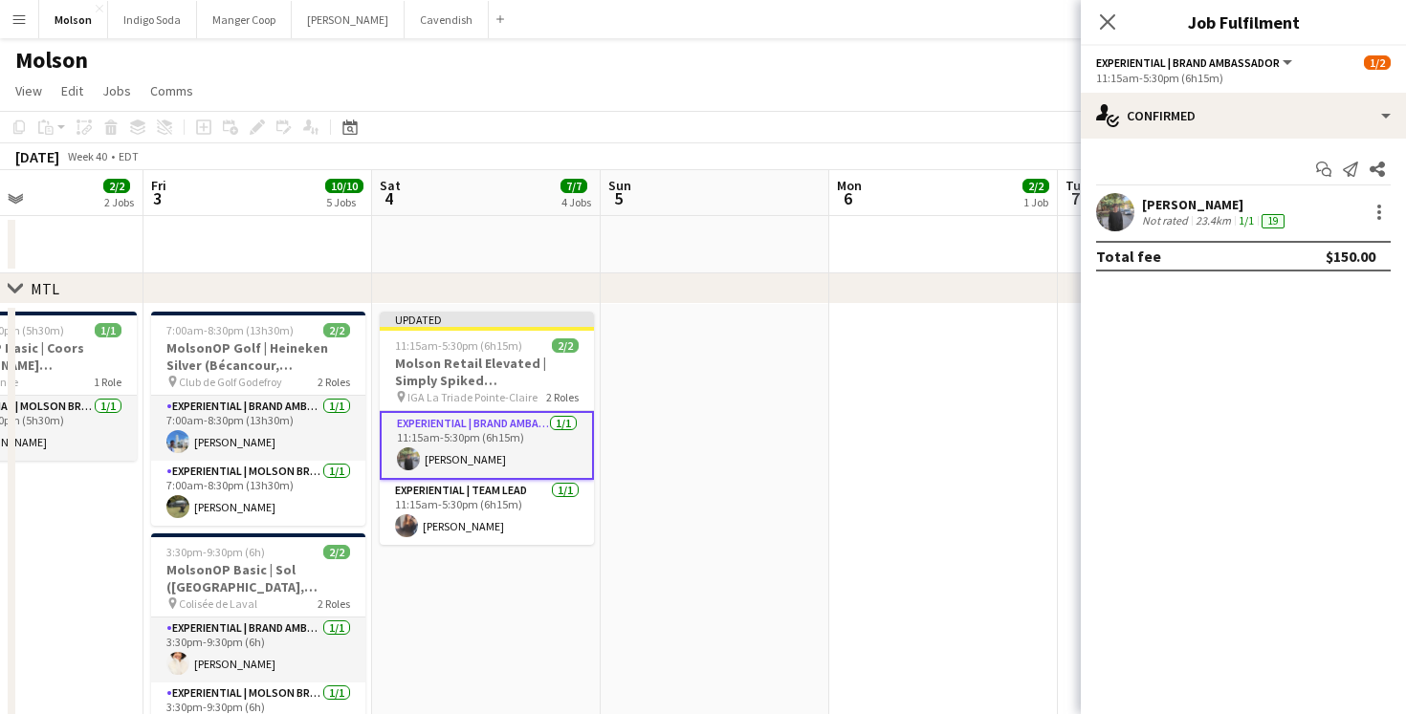
scroll to position [0, 0]
click at [1119, 24] on div "Close pop-in" at bounding box center [1108, 22] width 54 height 44
click at [1101, 25] on icon "Close pop-in" at bounding box center [1107, 21] width 18 height 18
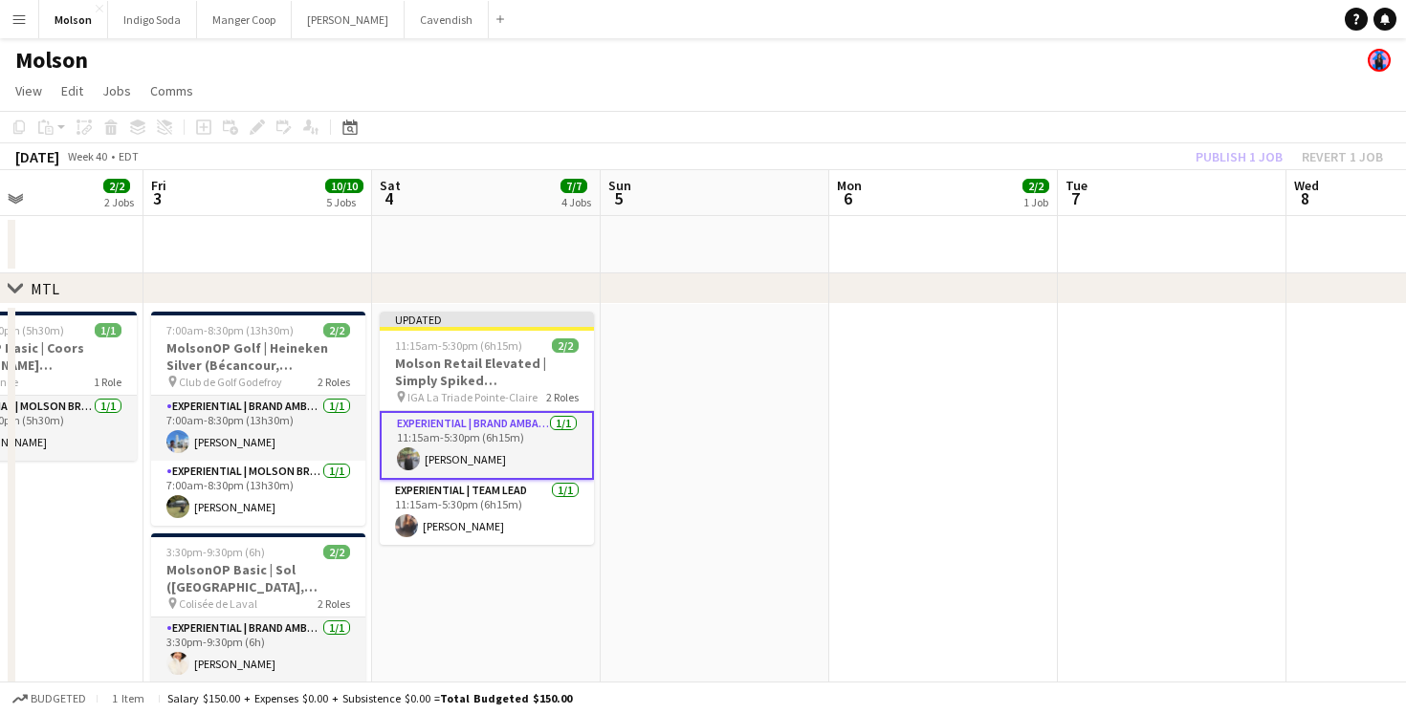
click at [1045, 378] on app-date-cell at bounding box center [943, 658] width 229 height 709
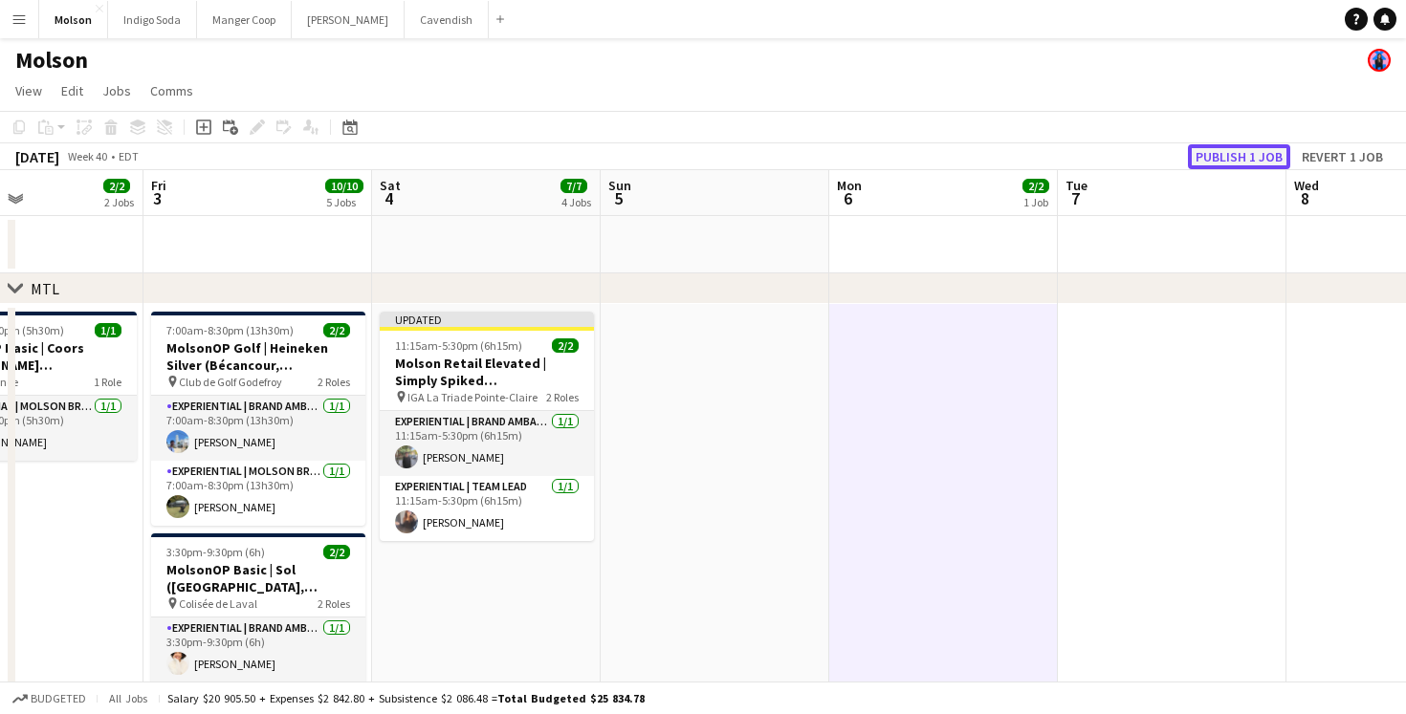
click at [1217, 150] on button "Publish 1 job" at bounding box center [1239, 156] width 102 height 25
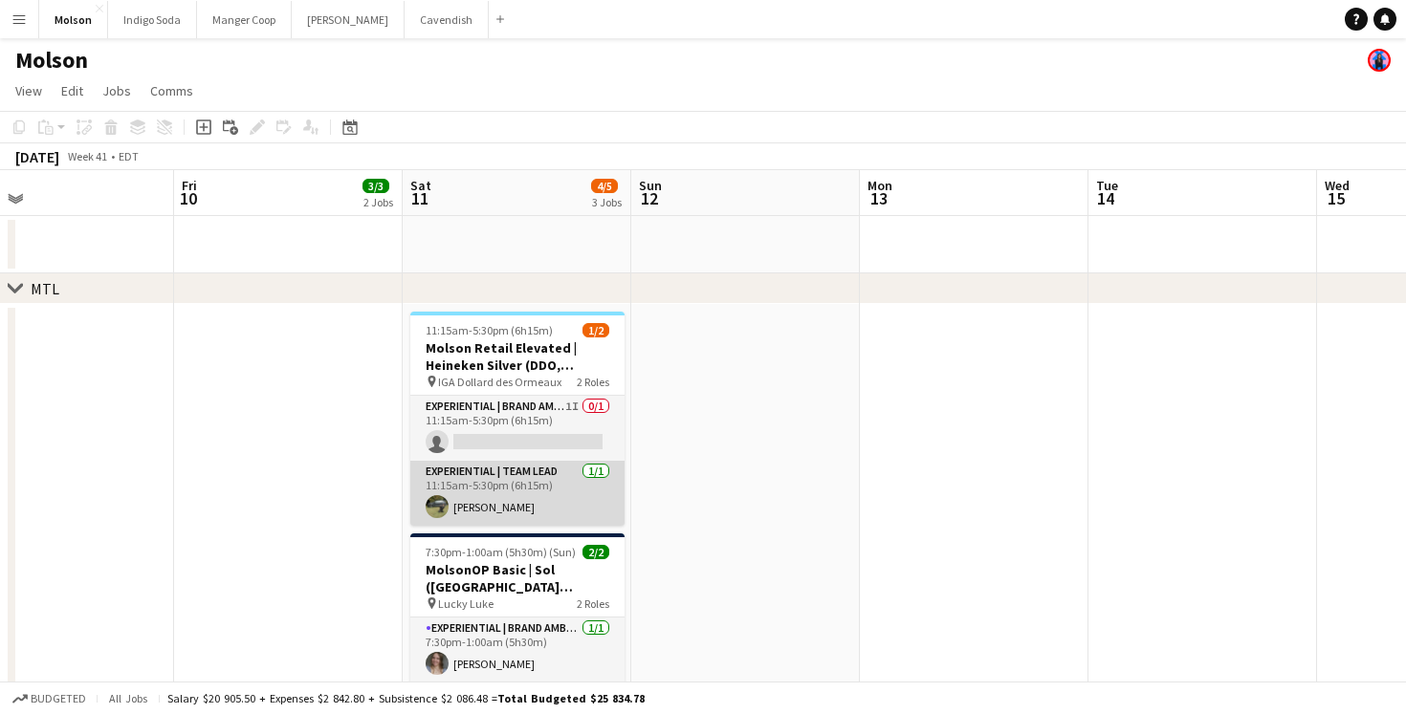
scroll to position [142, 0]
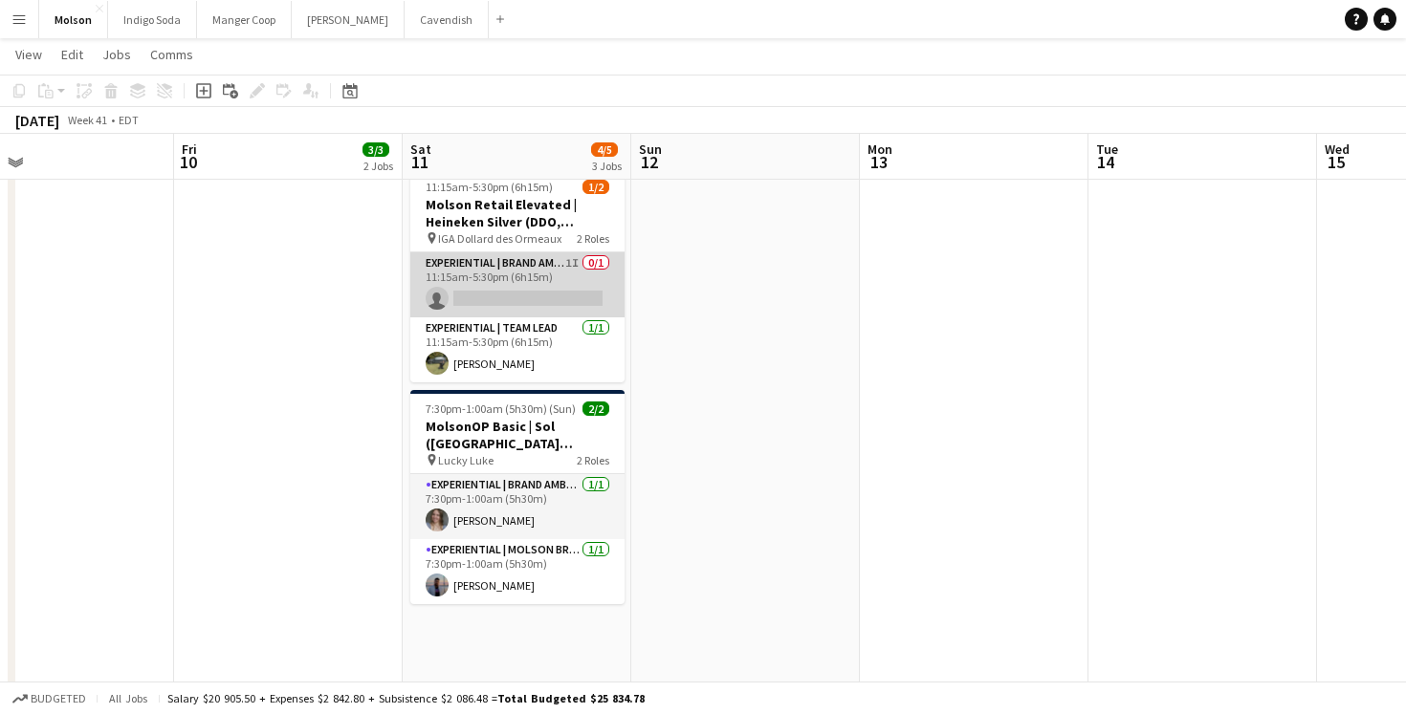
click at [534, 297] on app-card-role "Experiential | Brand Ambassador 1I 0/1 11:15am-5:30pm (6h15m) single-neutral-ac…" at bounding box center [517, 284] width 214 height 65
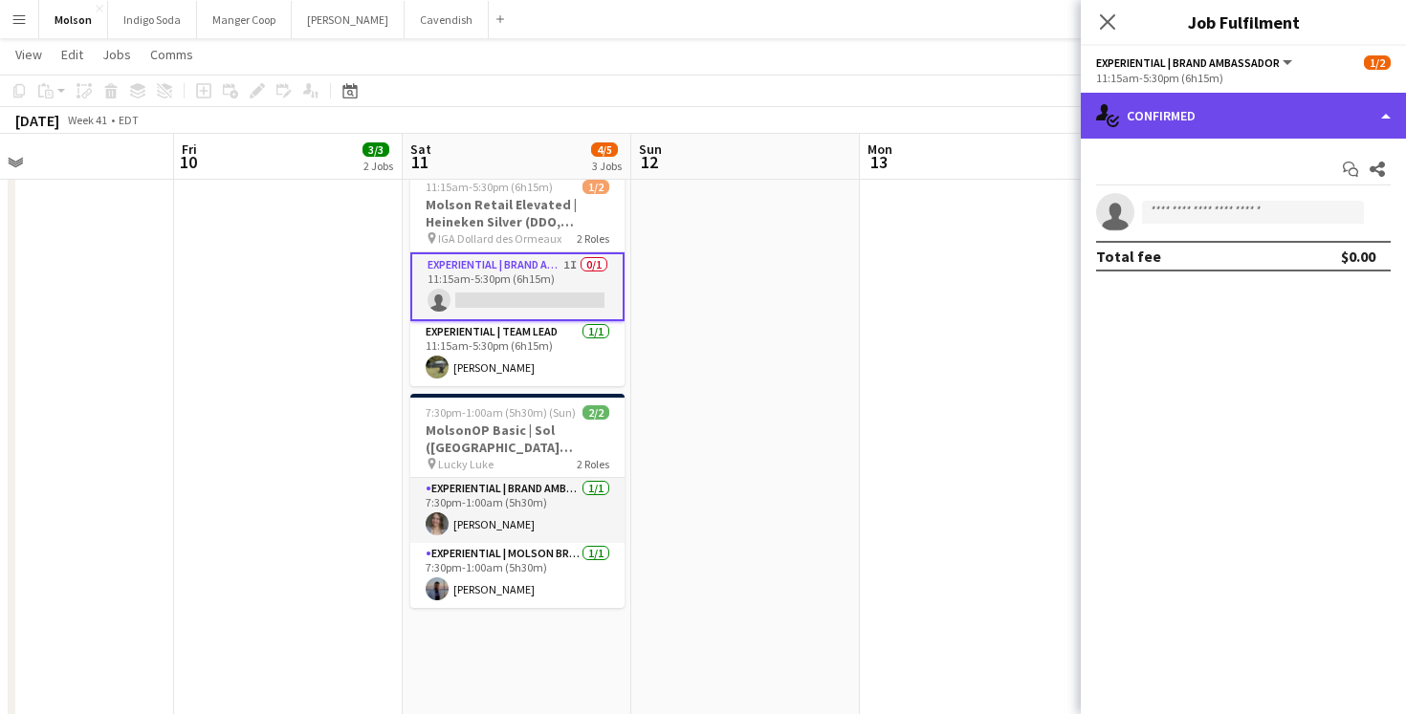
click at [1255, 103] on div "single-neutral-actions-check-2 Confirmed" at bounding box center [1243, 116] width 325 height 46
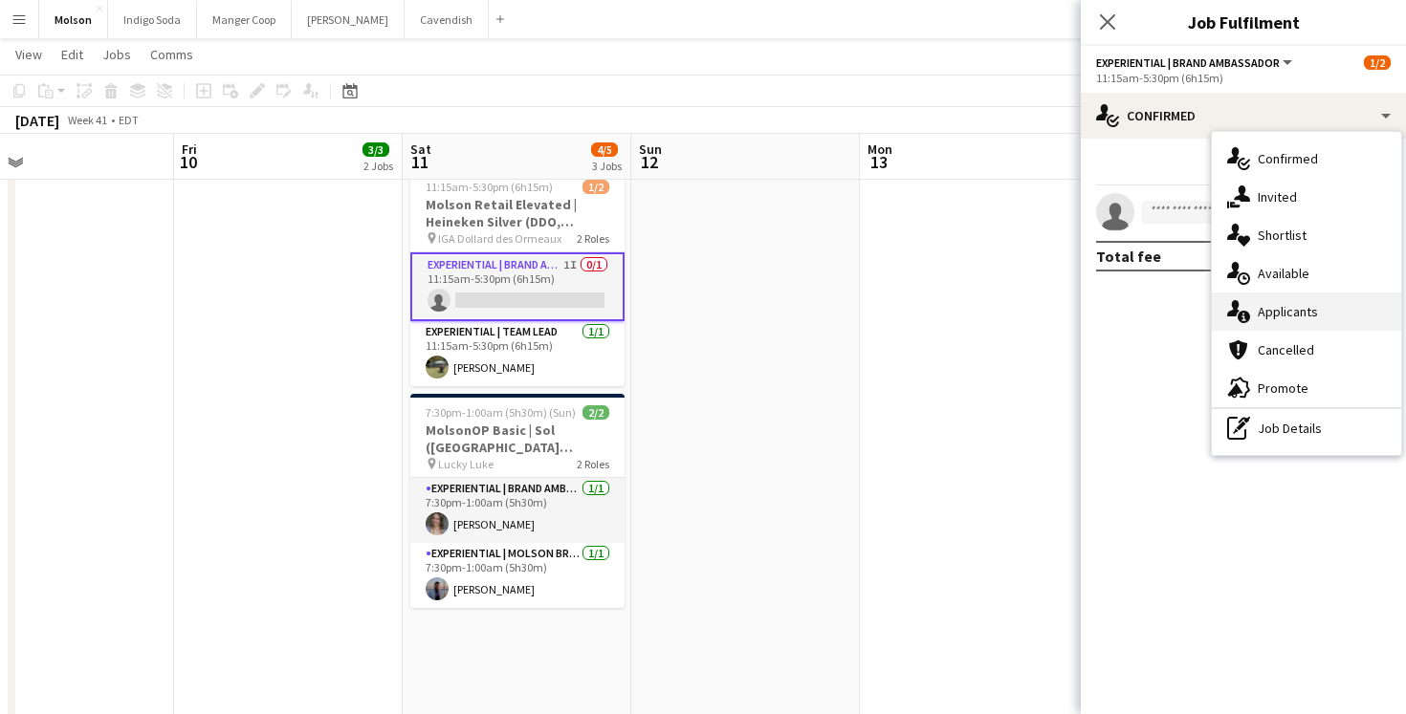
click at [1317, 311] on div "single-neutral-actions-information Applicants" at bounding box center [1306, 312] width 189 height 38
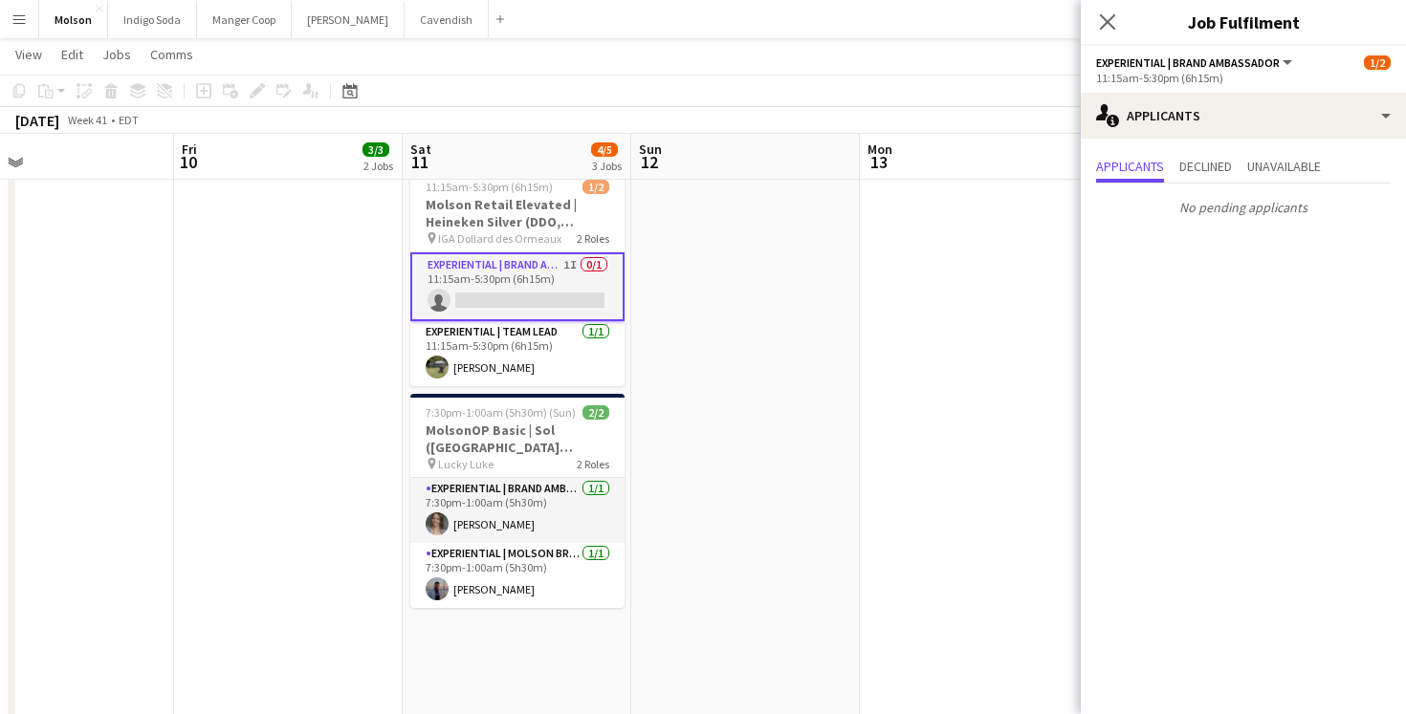
click at [1106, 26] on icon "Close pop-in" at bounding box center [1107, 21] width 15 height 15
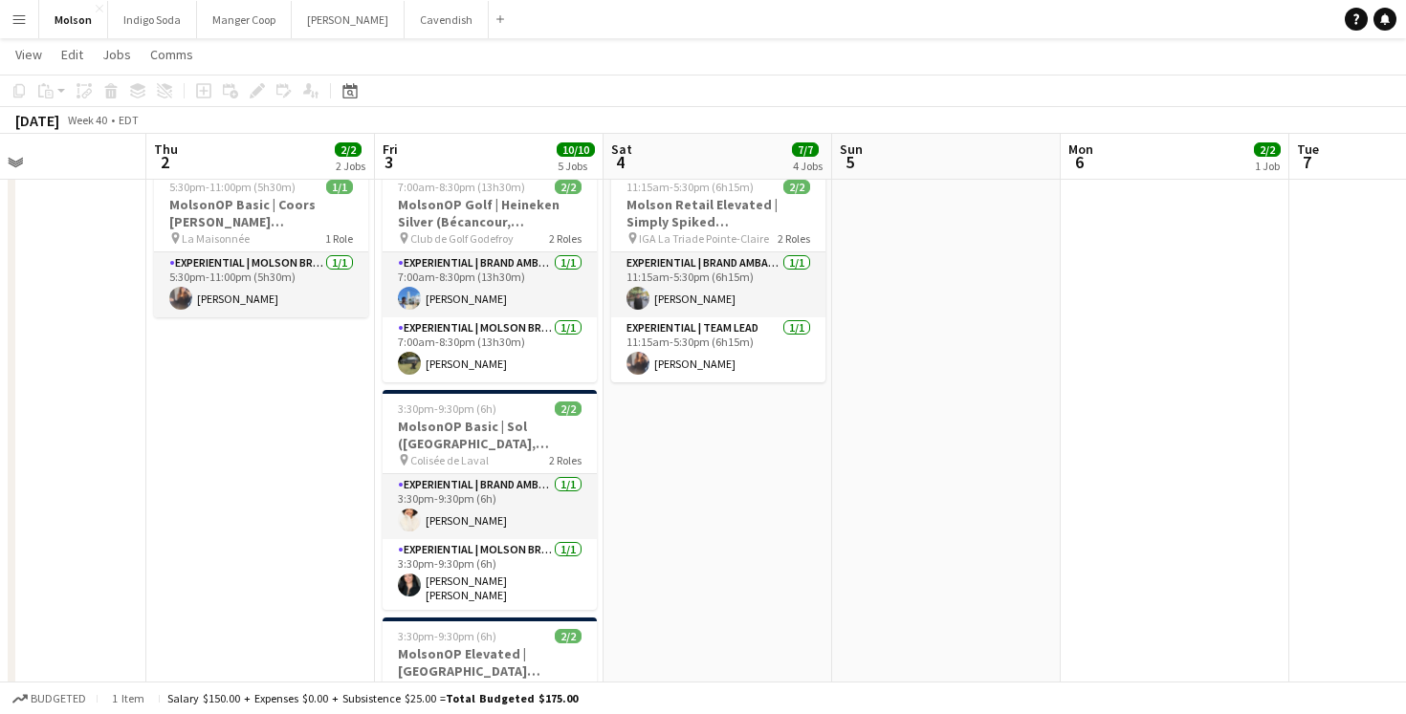
scroll to position [0, 467]
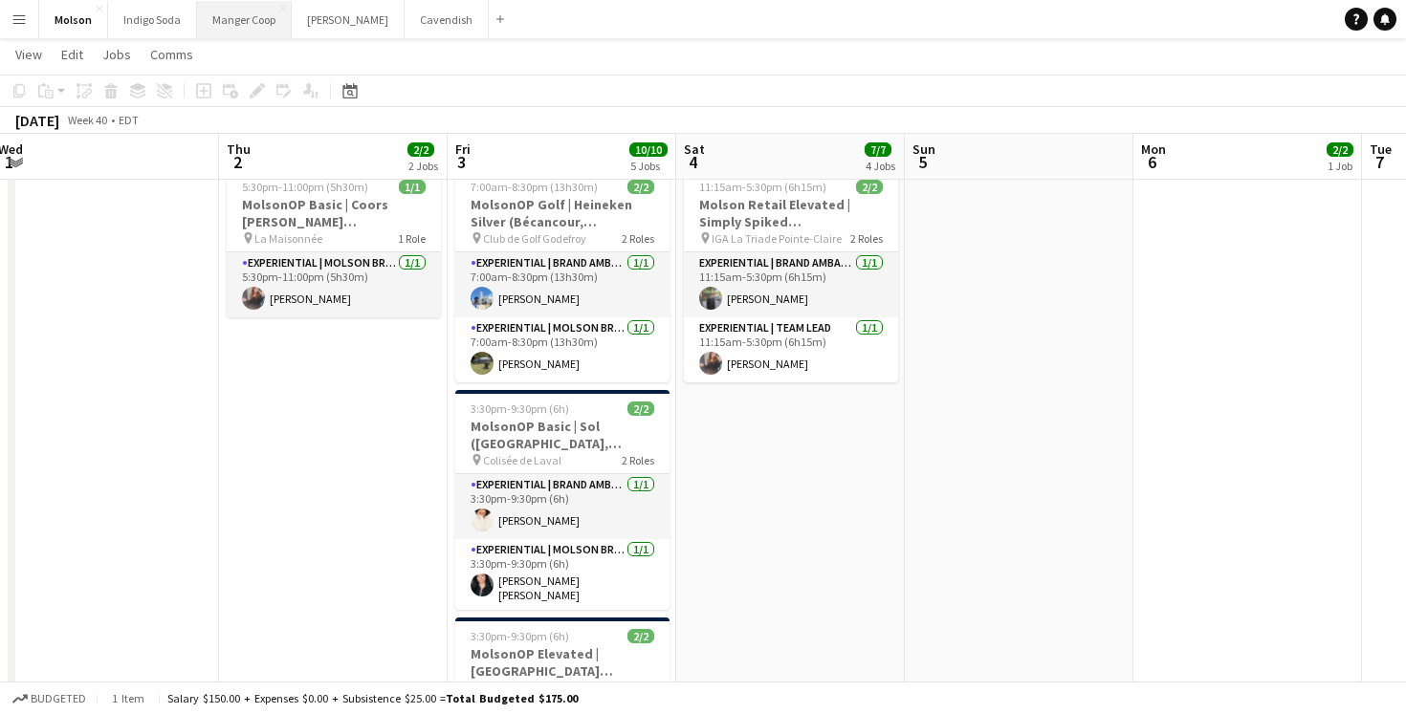
click at [236, 16] on button "Manger Coop Close" at bounding box center [244, 19] width 95 height 37
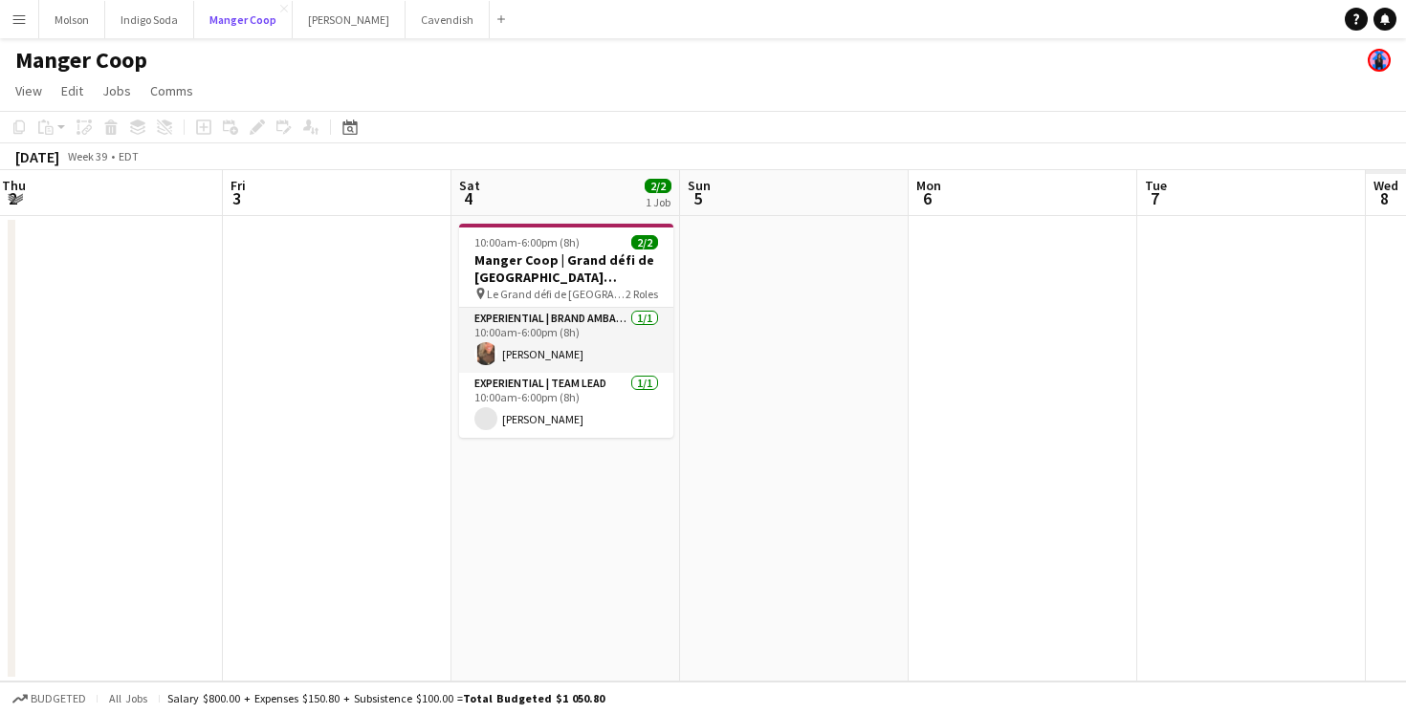
scroll to position [0, 880]
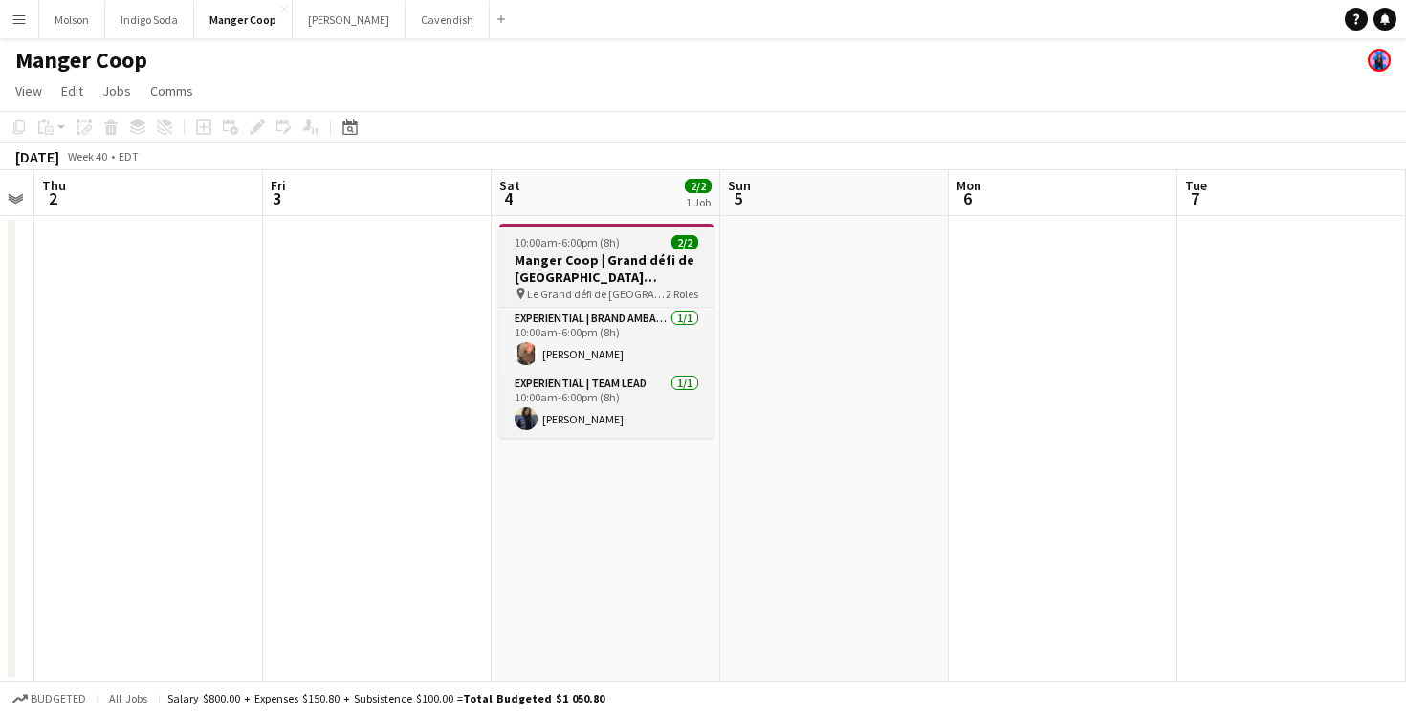
click at [601, 262] on h3 "Manger Coop | Grand défi de [GEOGRAPHIC_DATA] ([GEOGRAPHIC_DATA], [GEOGRAPHIC_D…" at bounding box center [606, 268] width 214 height 34
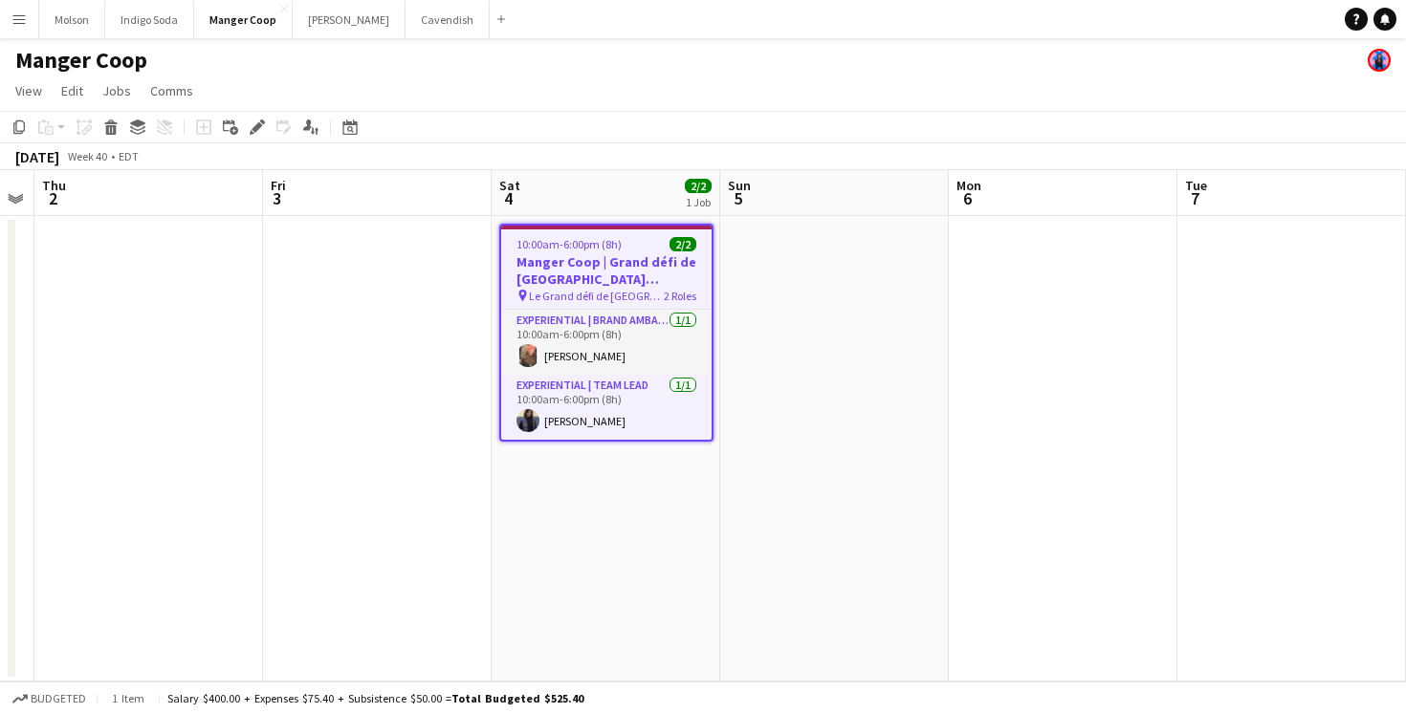
click at [804, 276] on app-date-cell at bounding box center [834, 449] width 229 height 466
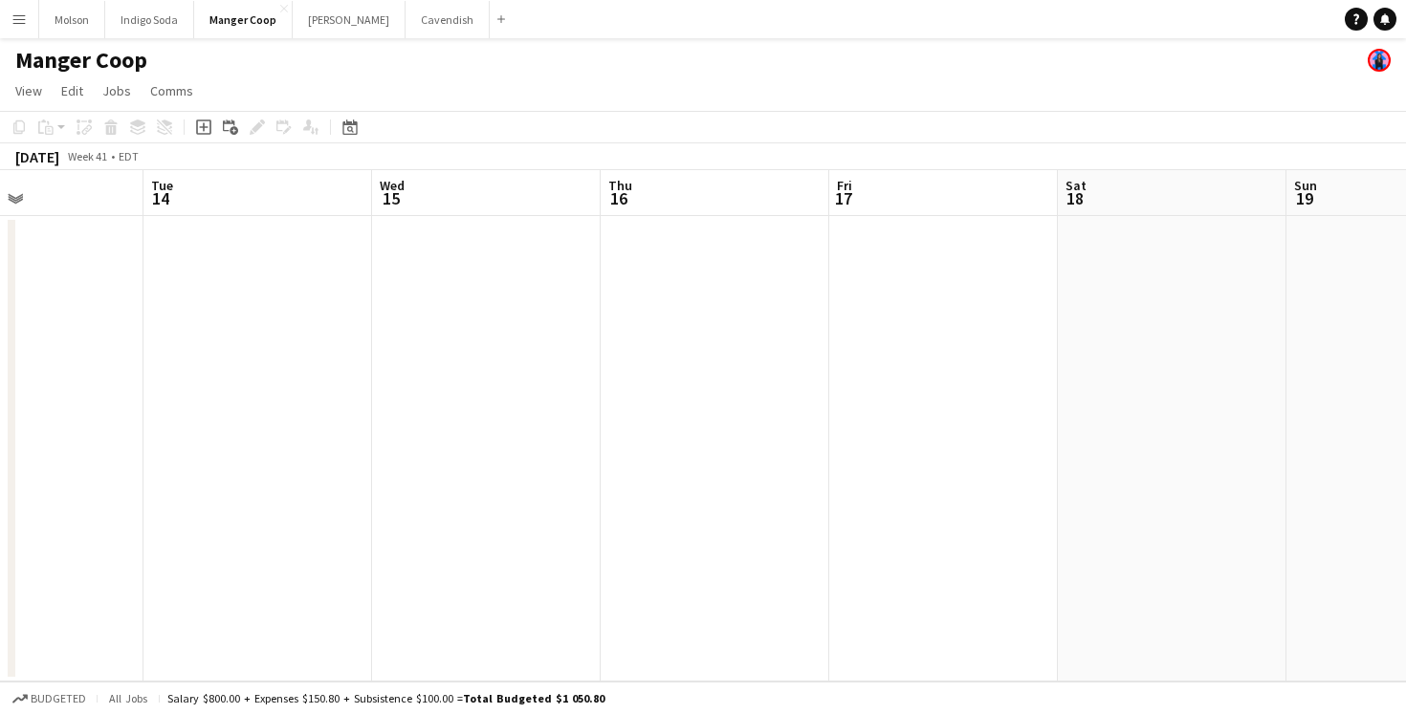
scroll to position [0, 792]
click at [66, 28] on button "Molson Close" at bounding box center [72, 19] width 66 height 37
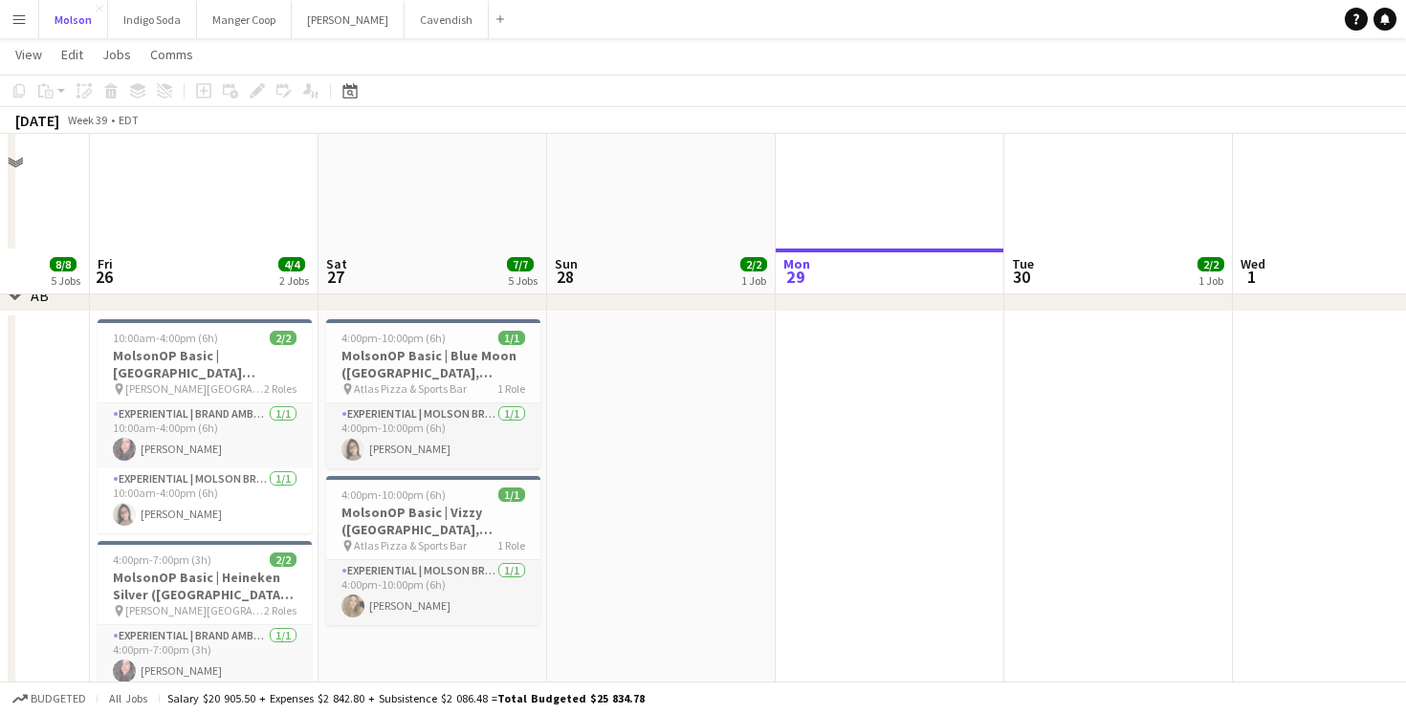
scroll to position [2260, 0]
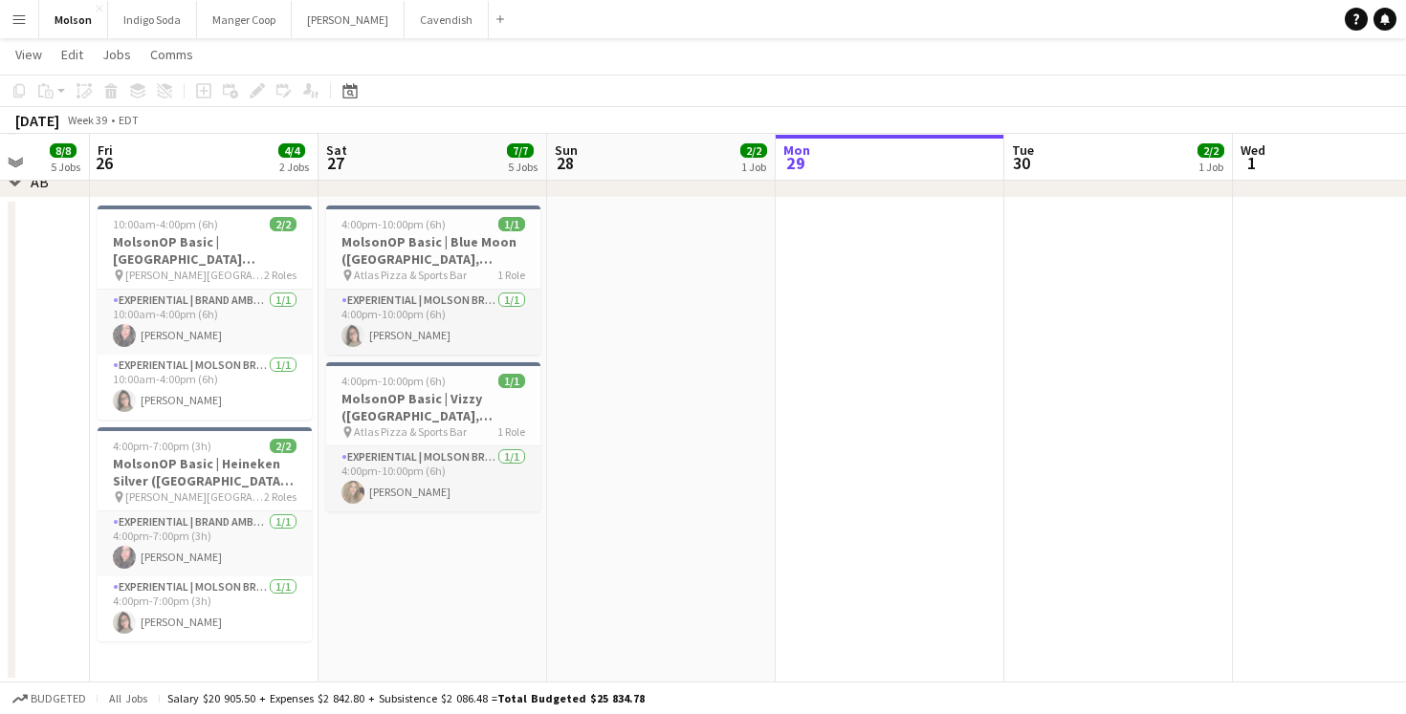
click at [13, 20] on app-icon "Menu" at bounding box center [18, 18] width 15 height 15
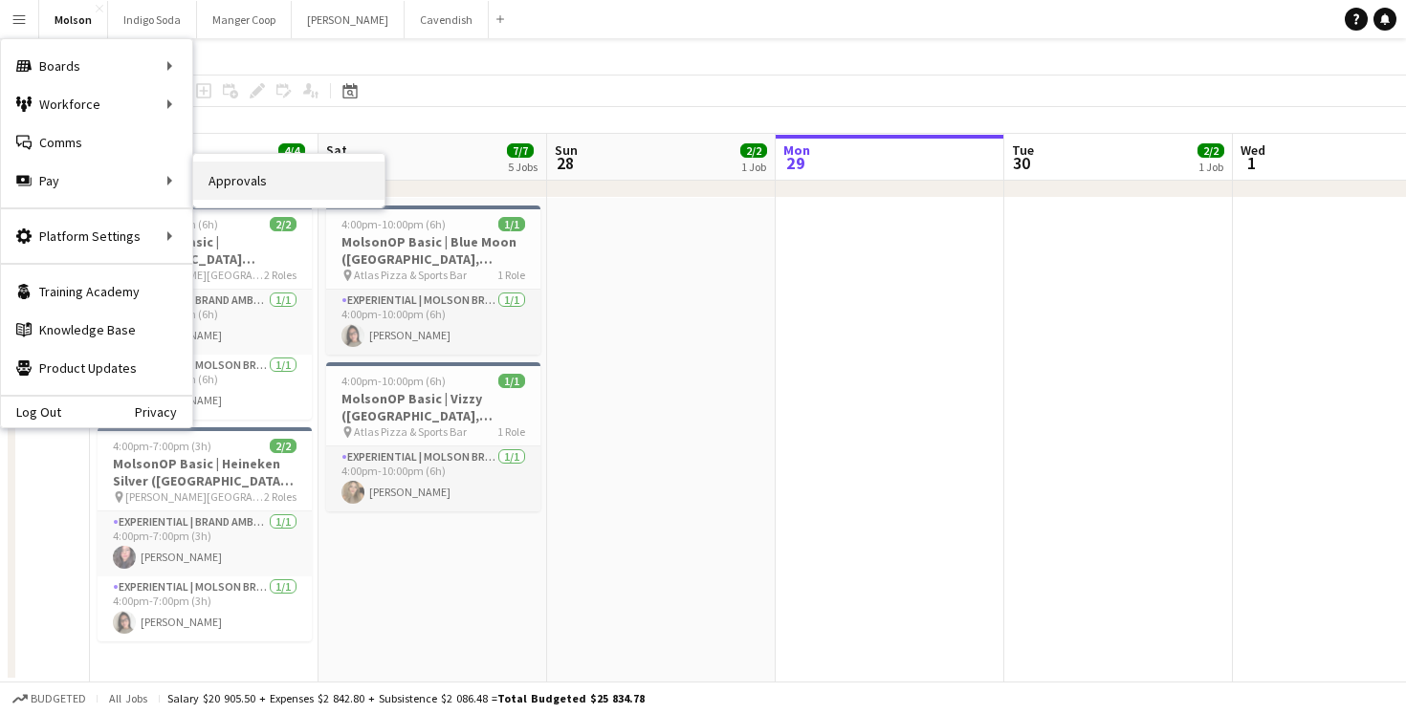
click at [322, 176] on link "Approvals" at bounding box center [288, 181] width 191 height 38
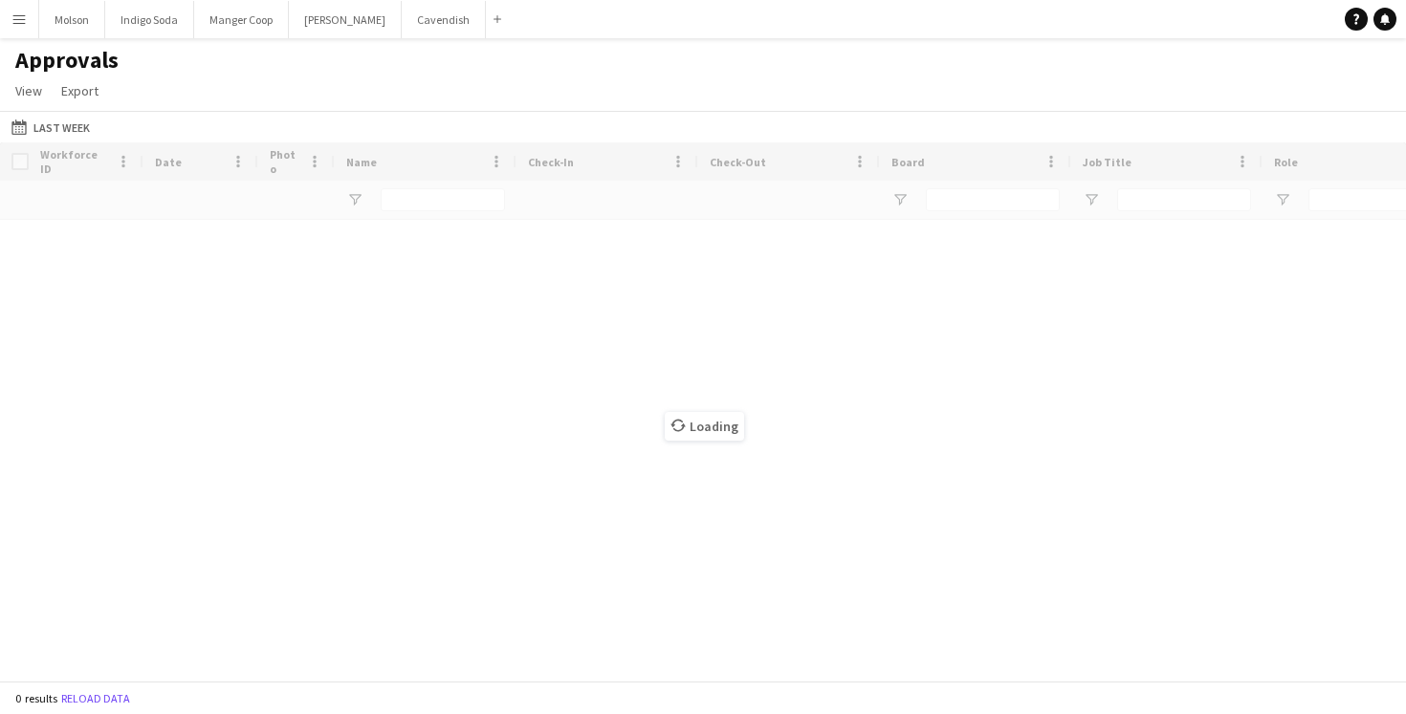
type input "******"
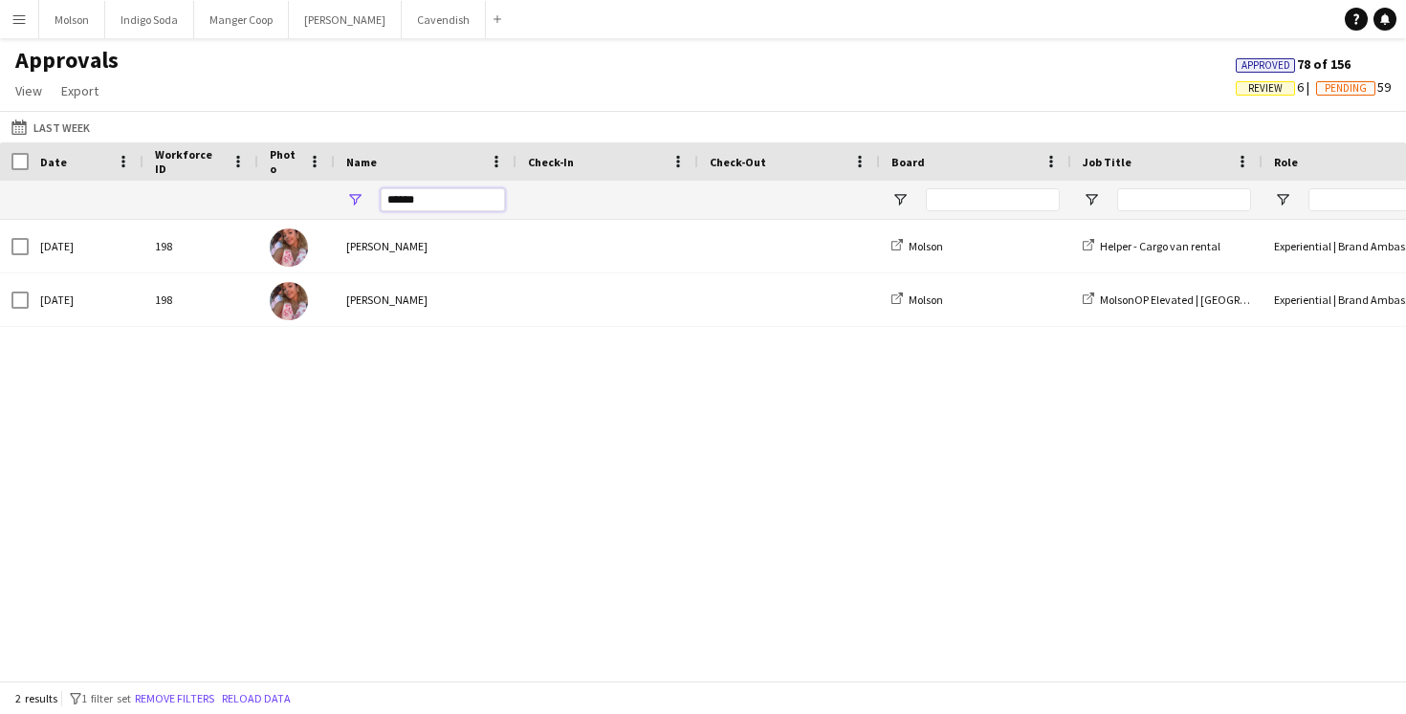
drag, startPoint x: 445, startPoint y: 188, endPoint x: 335, endPoint y: 188, distance: 110.0
click at [335, 191] on div "******" at bounding box center [426, 200] width 182 height 38
drag, startPoint x: 454, startPoint y: 206, endPoint x: 258, endPoint y: 197, distance: 196.2
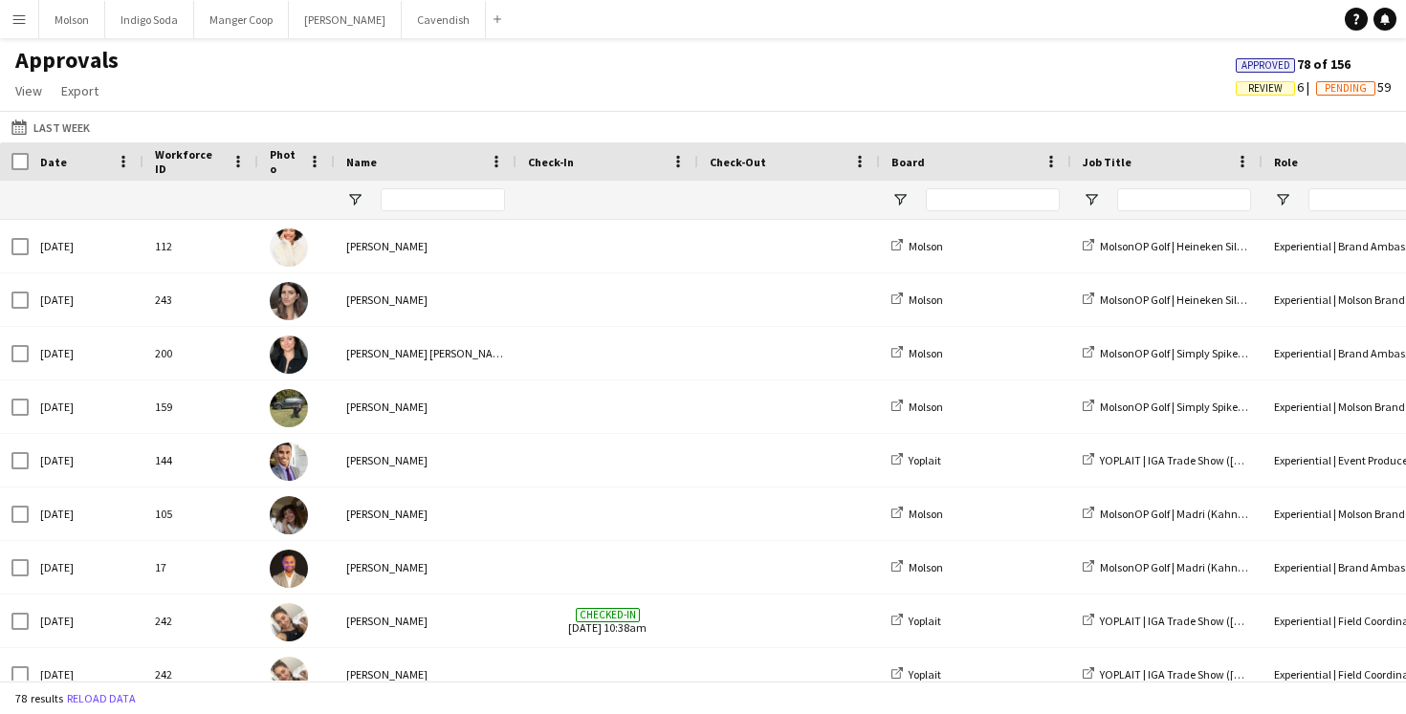
click at [492, 100] on div "Approvals View Customise view Customise filters Reset Filters Reset View Reset …" at bounding box center [703, 78] width 1406 height 65
click at [26, 23] on app-icon "Menu" at bounding box center [18, 18] width 15 height 15
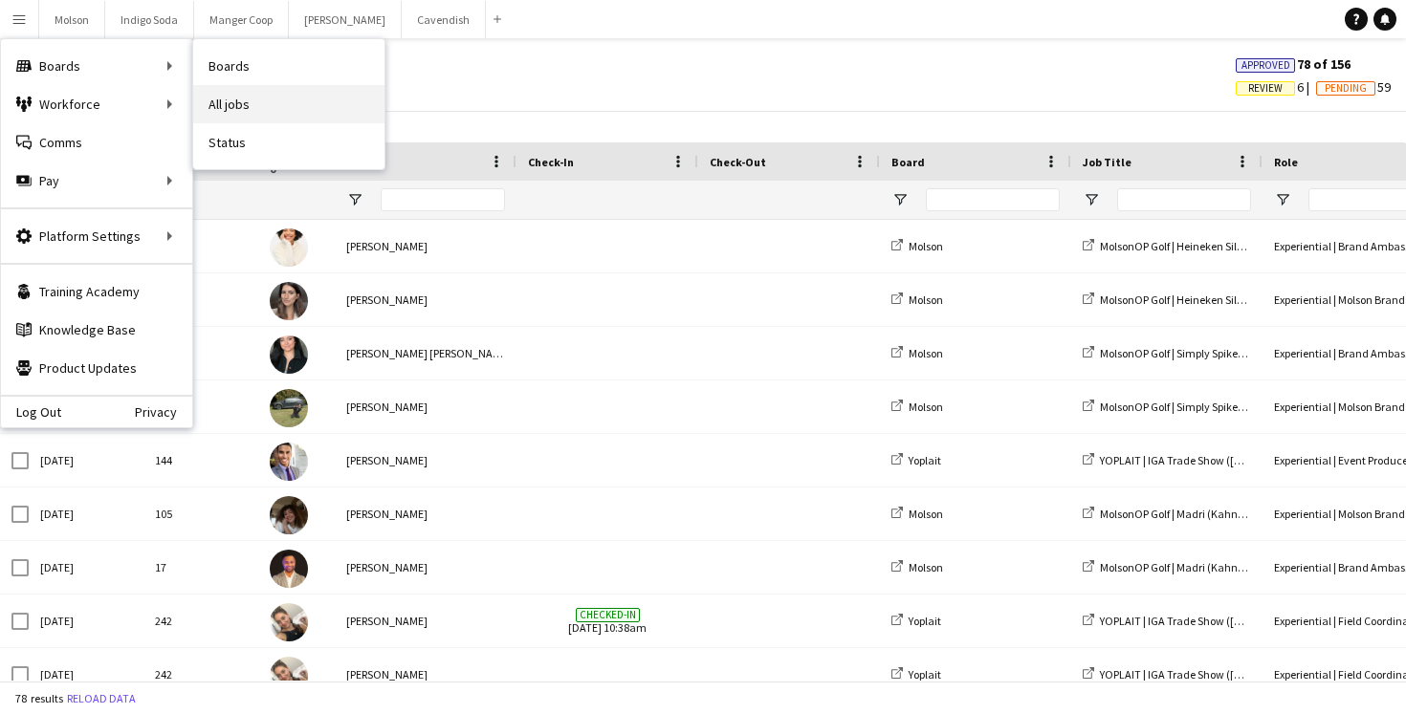
click at [265, 94] on link "All jobs" at bounding box center [288, 104] width 191 height 38
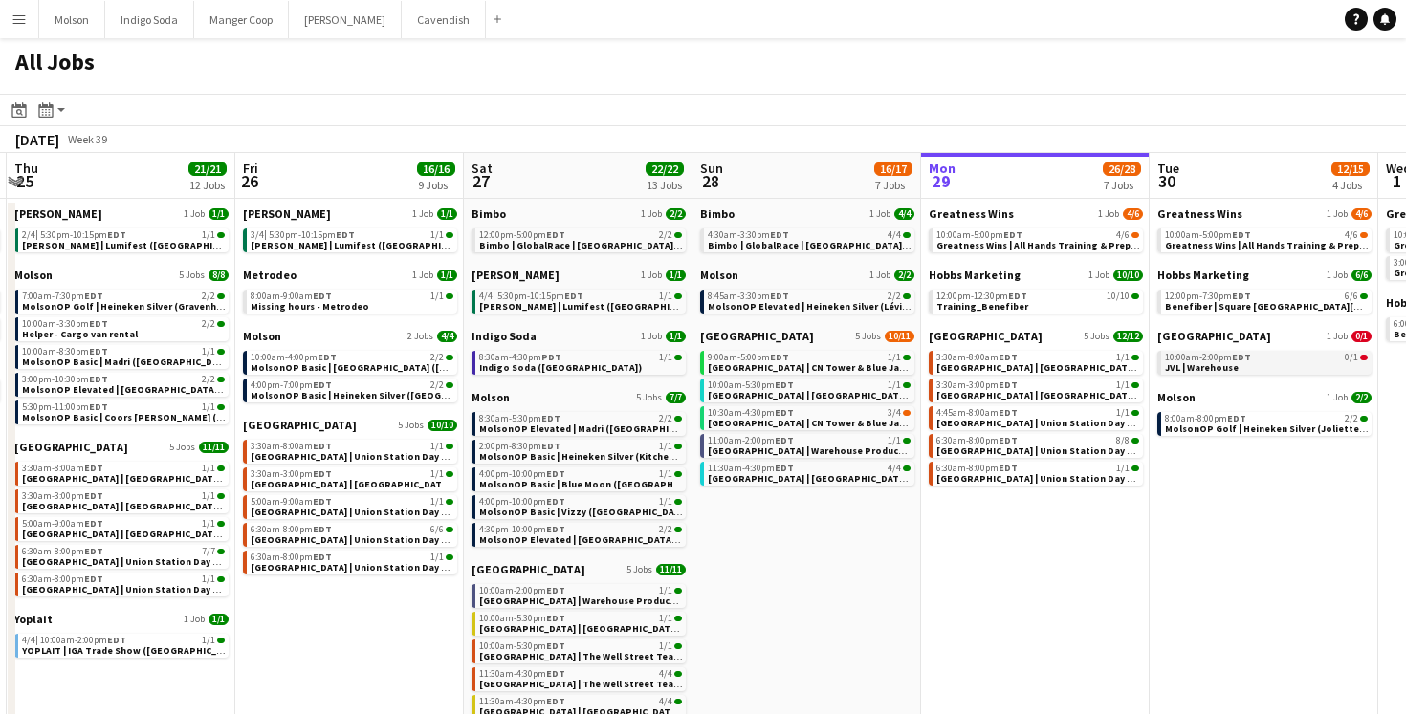
scroll to position [0, 432]
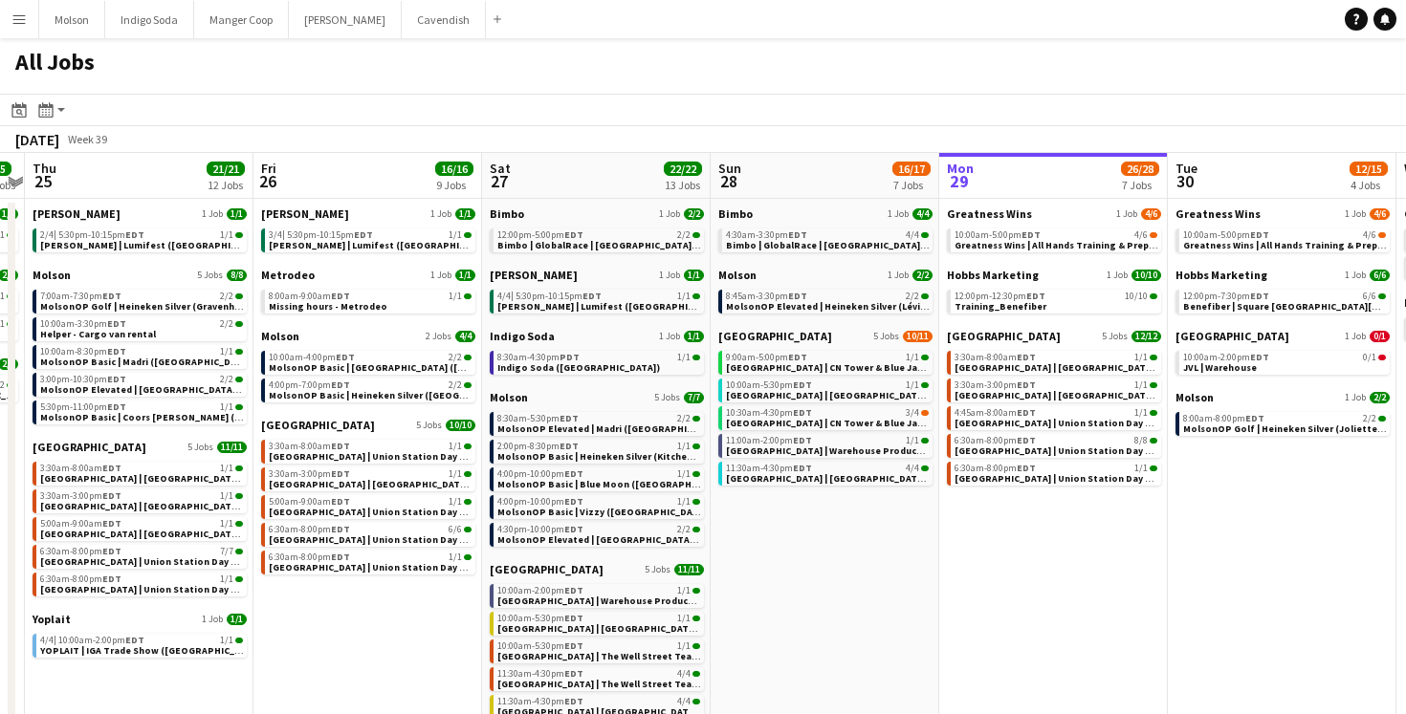
click at [7, 37] on button "Menu" at bounding box center [19, 19] width 38 height 38
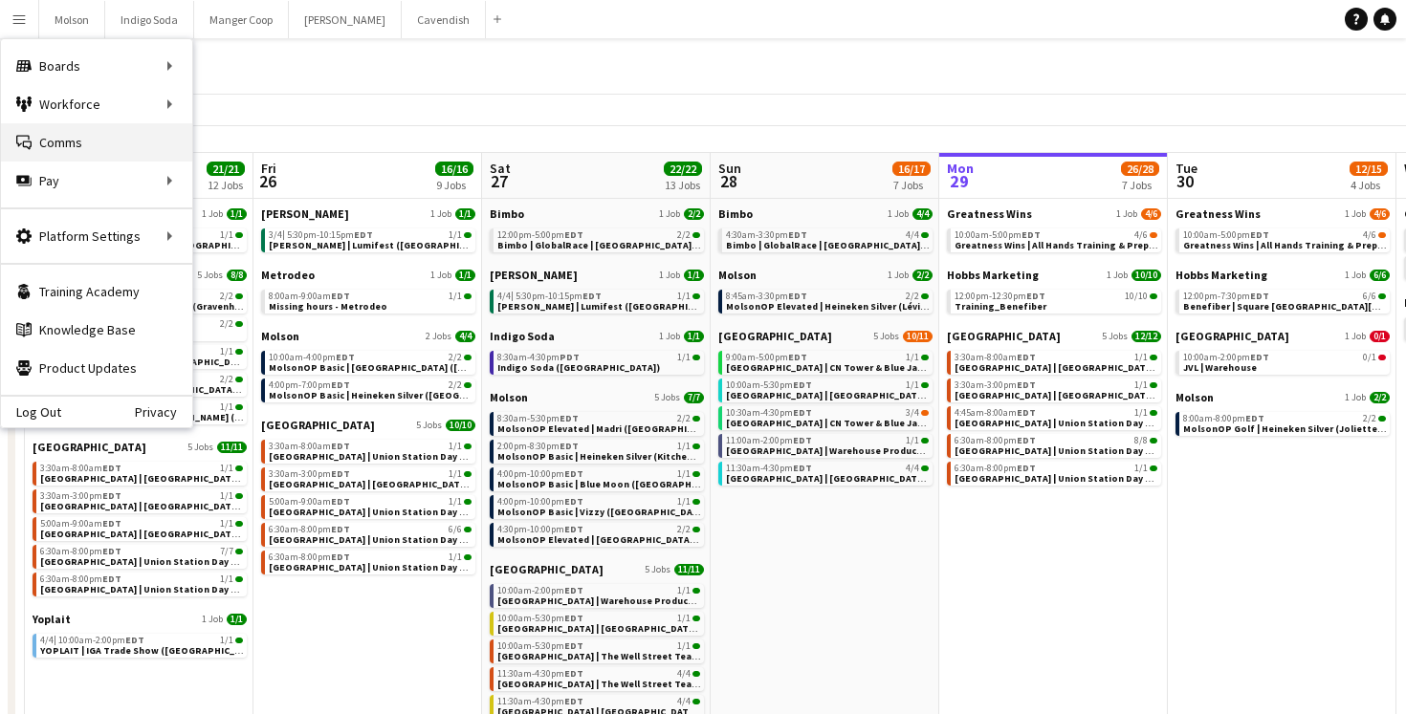
click at [48, 125] on link "Comms Comms" at bounding box center [96, 142] width 191 height 38
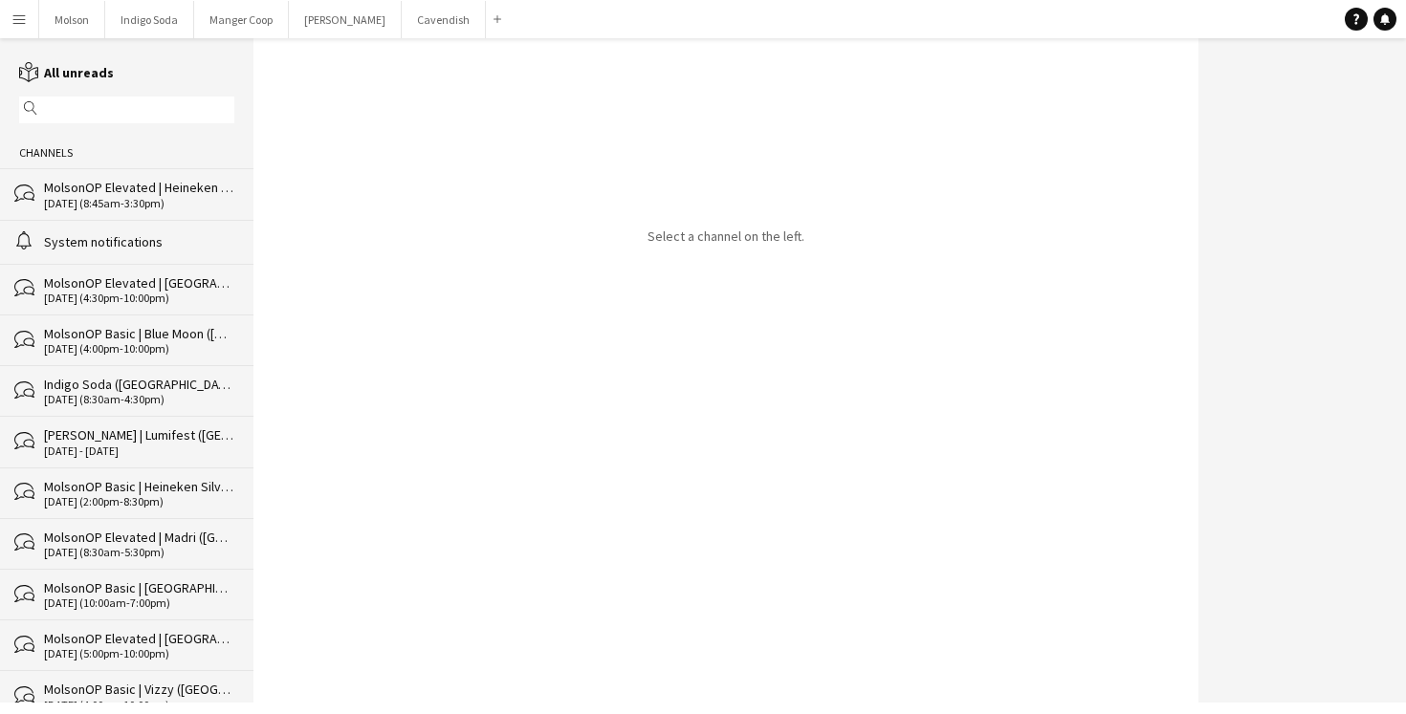
click at [63, 195] on div "MolsonOP Elevated | Heineken Silver (Lévis, [GEOGRAPHIC_DATA])" at bounding box center [139, 187] width 190 height 17
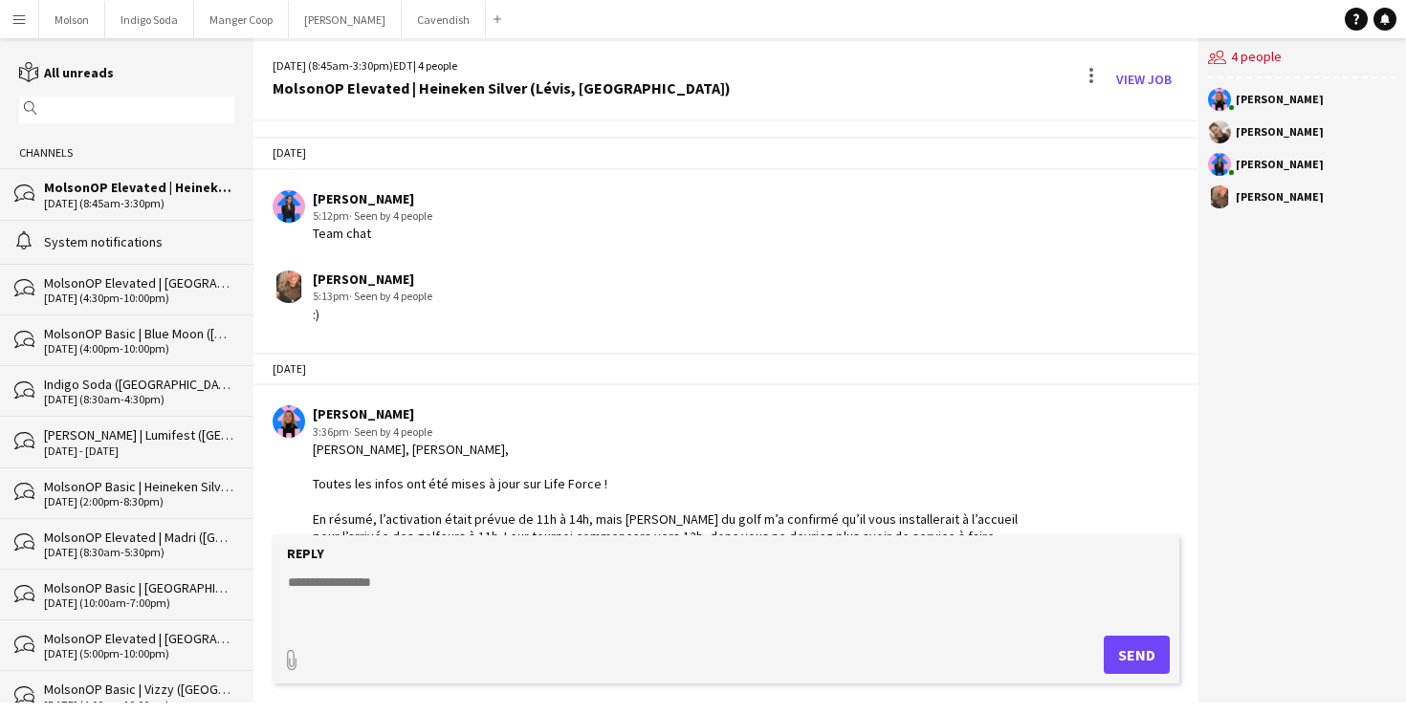
scroll to position [2477, 0]
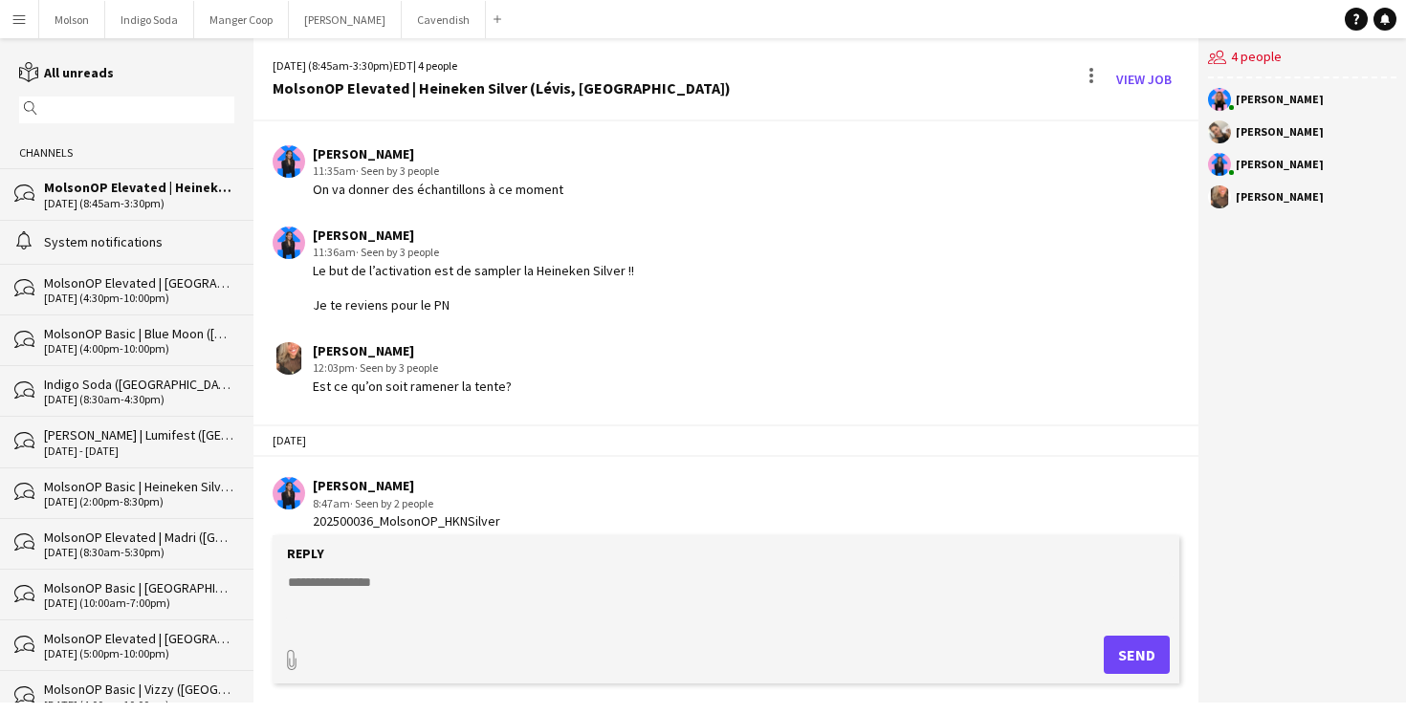
click at [142, 233] on div "System notifications" at bounding box center [139, 241] width 190 height 17
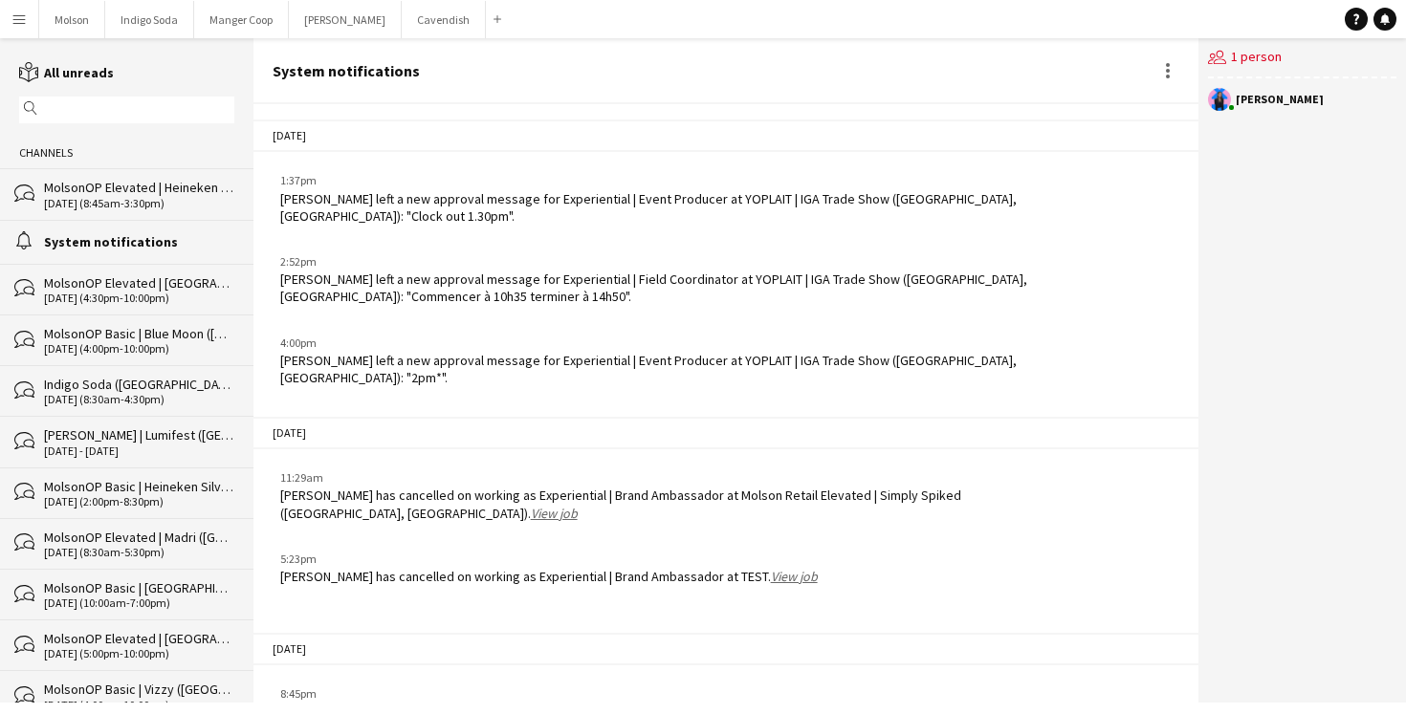
scroll to position [408, 0]
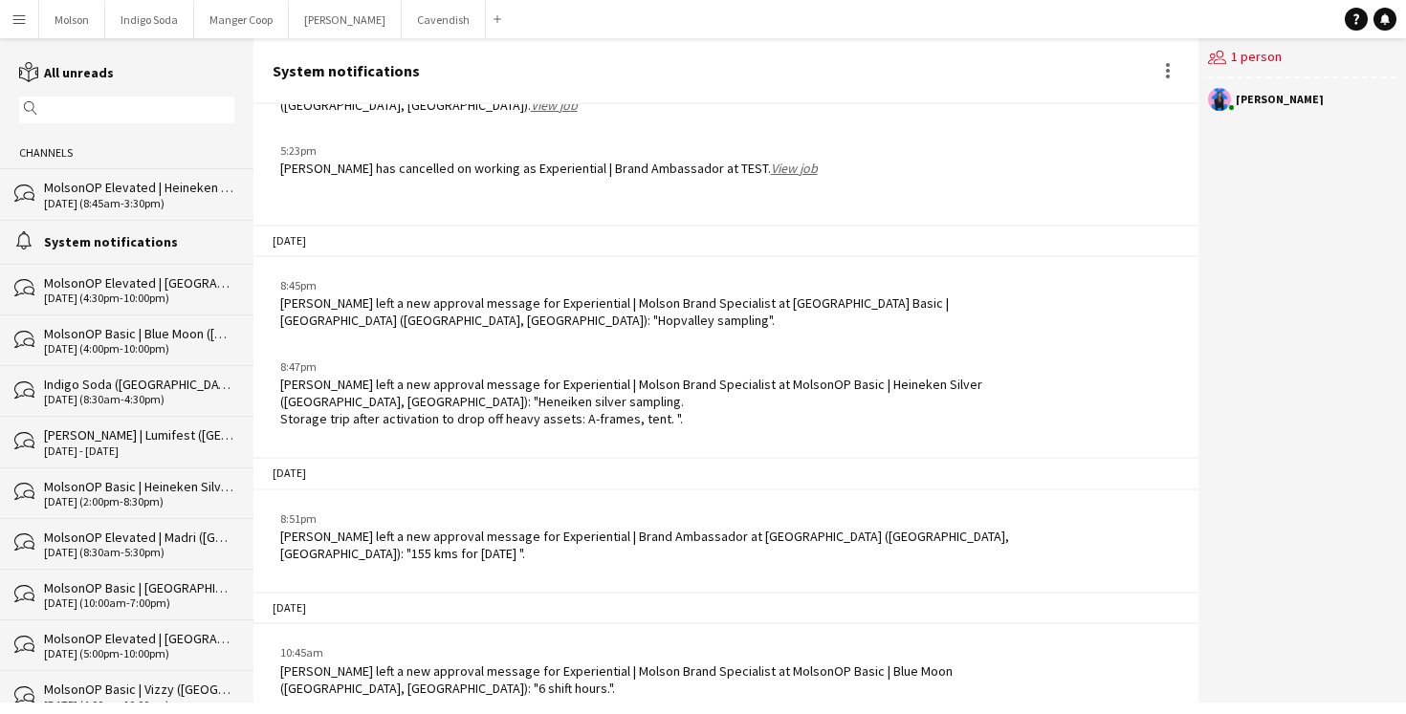
click at [155, 307] on div "bubbles MolsonOP Elevated | [GEOGRAPHIC_DATA] ([GEOGRAPHIC_DATA], [GEOGRAPHIC_D…" at bounding box center [126, 289] width 253 height 51
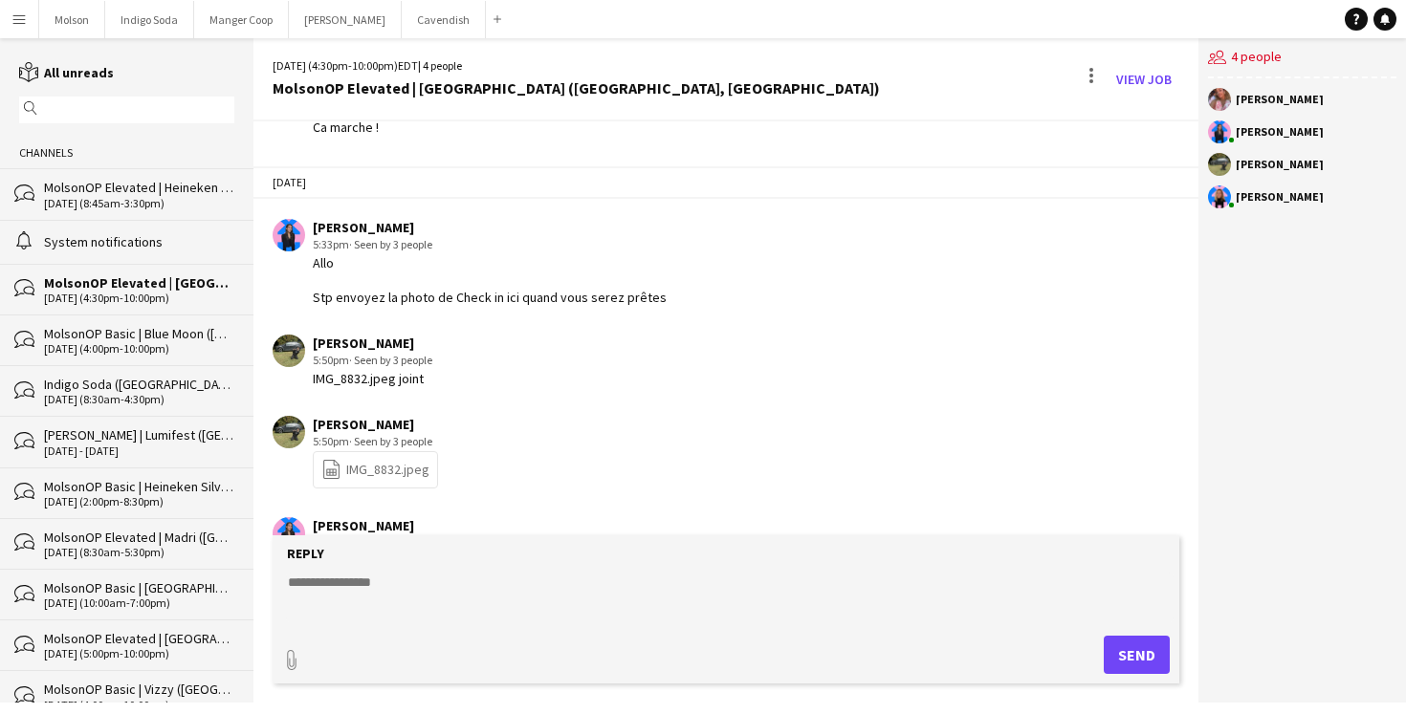
scroll to position [1258, 0]
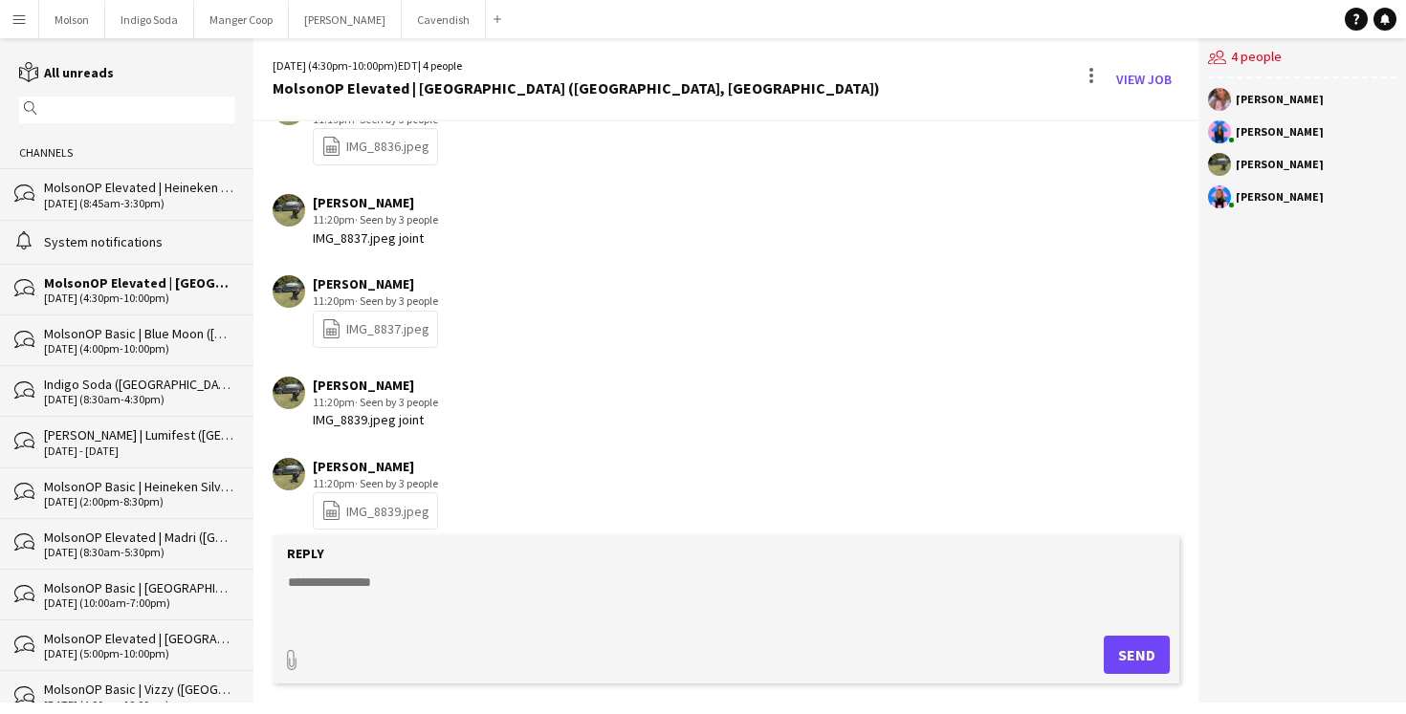
click at [22, 32] on button "Menu" at bounding box center [19, 19] width 38 height 38
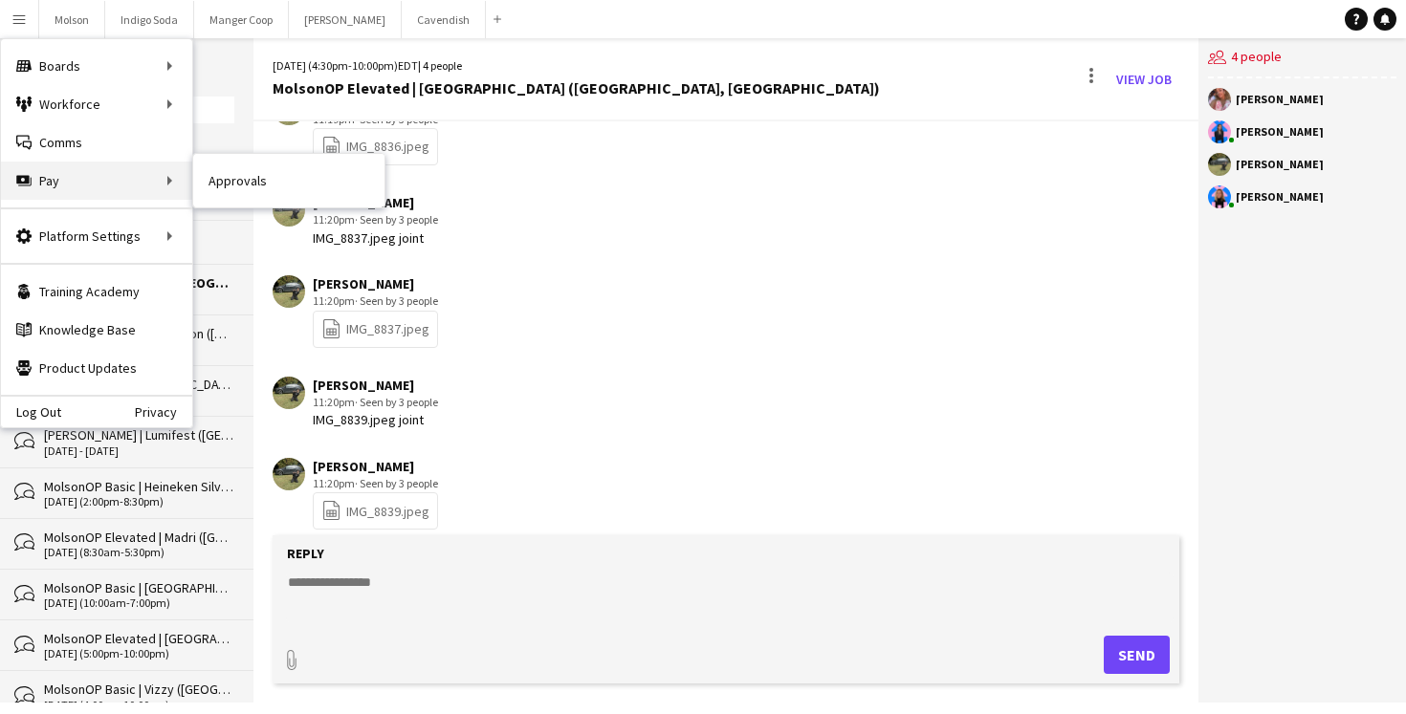
click at [119, 188] on div "Pay Pay" at bounding box center [96, 181] width 191 height 38
click at [207, 185] on link "Approvals" at bounding box center [288, 181] width 191 height 38
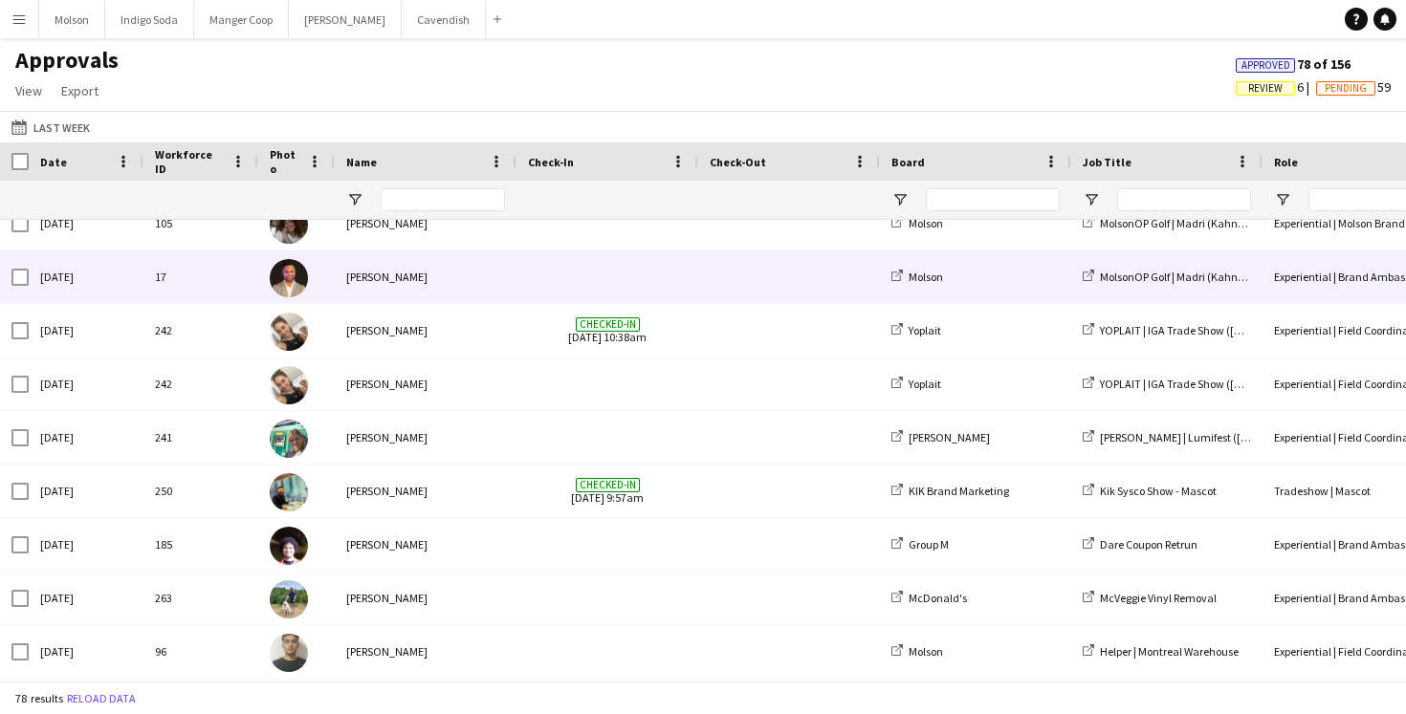
scroll to position [326, 0]
